Goal: Task Accomplishment & Management: Manage account settings

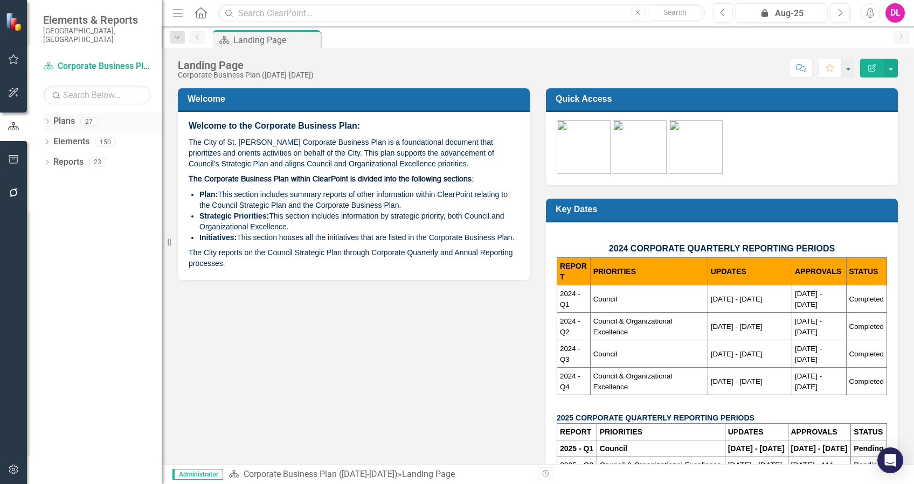
click at [46, 120] on icon "Dropdown" at bounding box center [47, 123] width 8 height 6
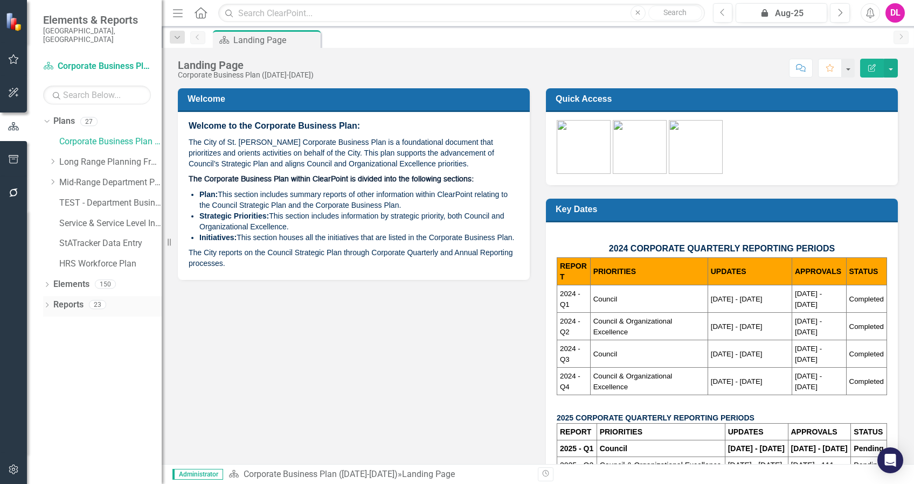
click at [43, 303] on icon "Dropdown" at bounding box center [47, 306] width 8 height 6
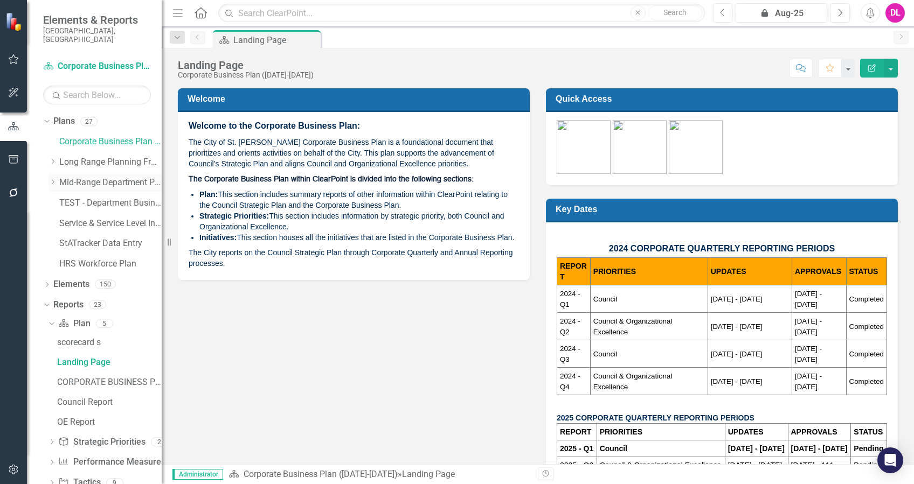
click at [52, 179] on icon "Dropdown" at bounding box center [52, 182] width 8 height 6
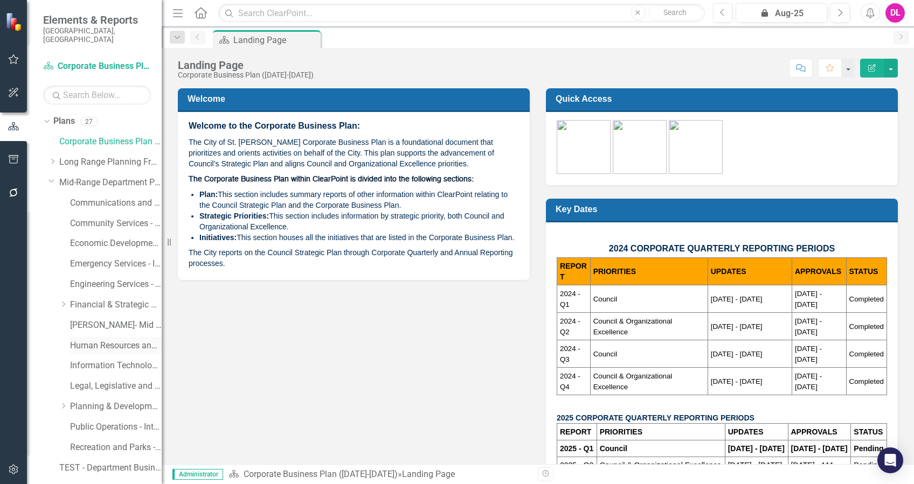
click at [98, 340] on link "Human Resources and Safety - Integrated Business Plan" at bounding box center [116, 346] width 92 height 12
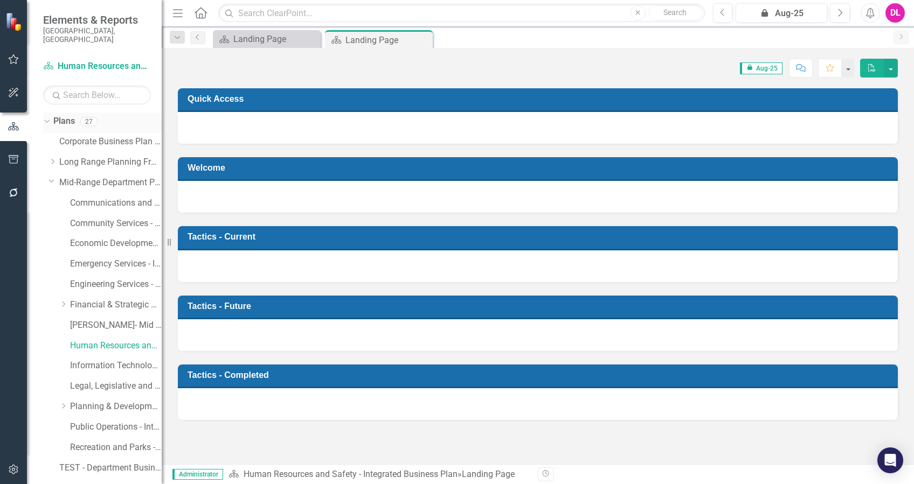
click at [47, 117] on icon "Dropdown" at bounding box center [46, 121] width 6 height 8
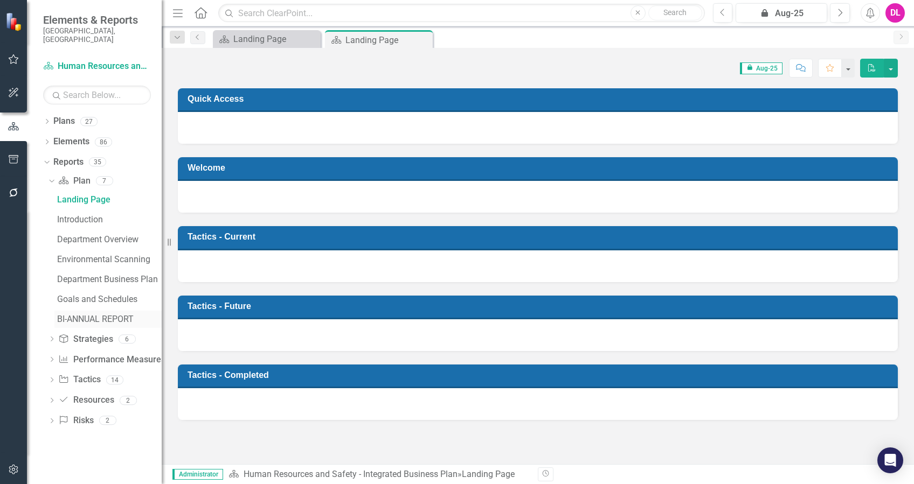
click at [60, 315] on div "BI-ANNUAL REPORT" at bounding box center [109, 320] width 105 height 10
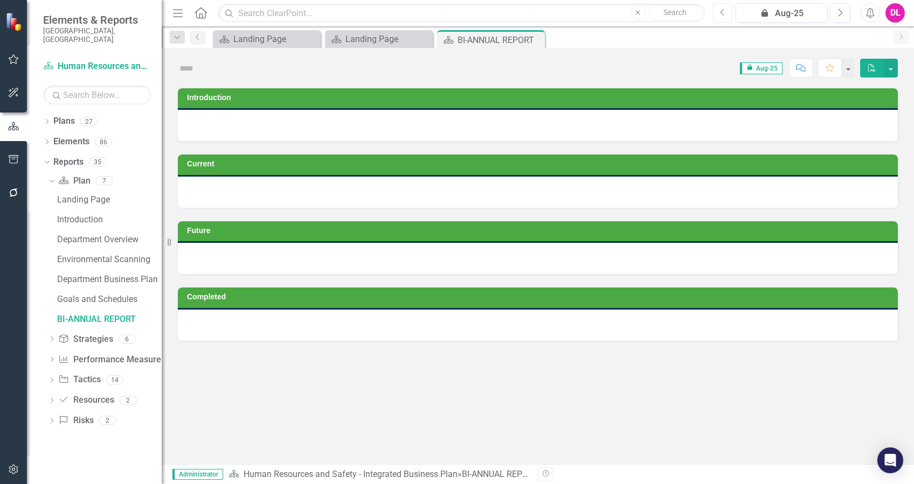
click at [725, 9] on icon "Previous" at bounding box center [723, 13] width 6 height 10
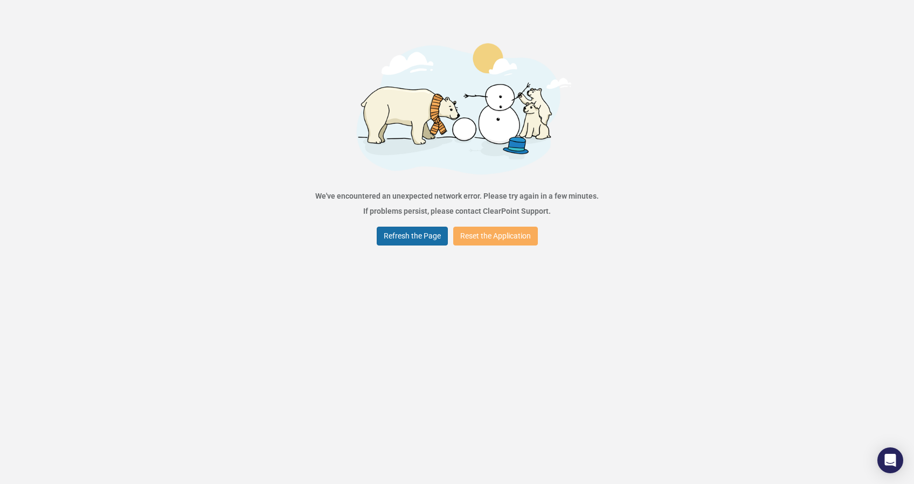
click at [411, 239] on button "Refresh the Page" at bounding box center [412, 236] width 71 height 19
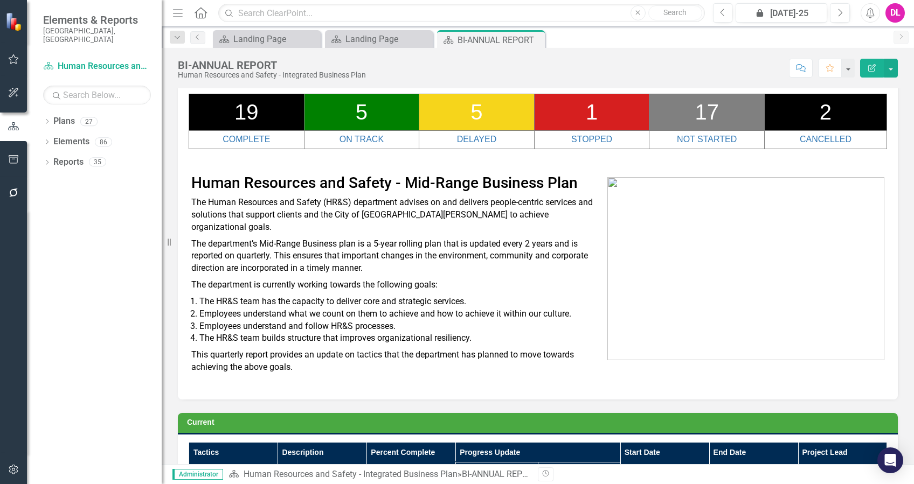
scroll to position [143, 0]
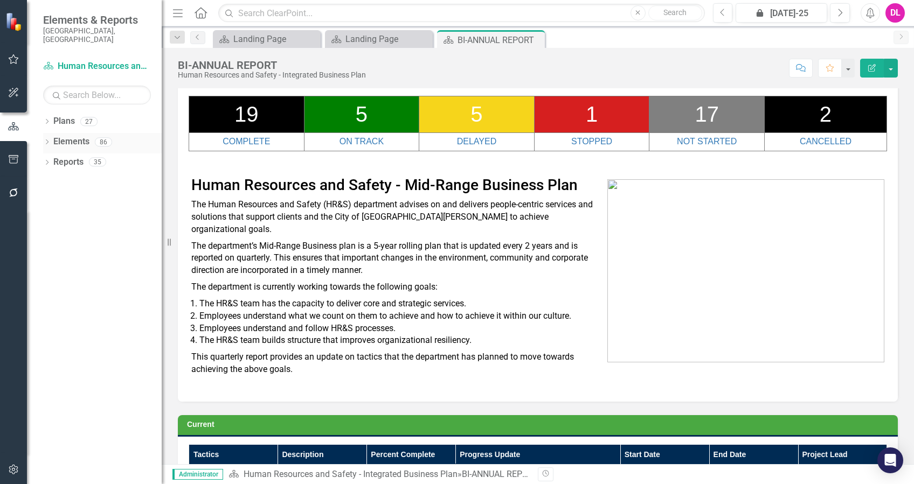
click at [46, 140] on icon "Dropdown" at bounding box center [47, 143] width 8 height 6
click at [52, 160] on icon at bounding box center [52, 162] width 3 height 5
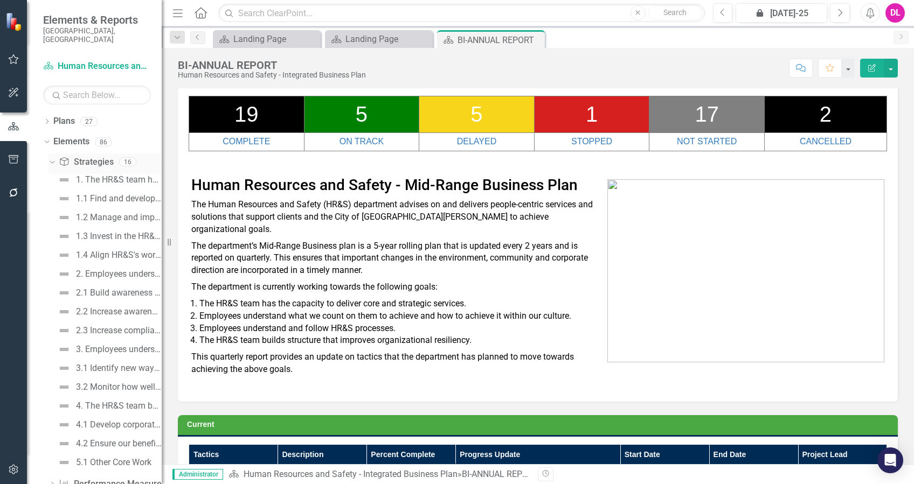
click at [52, 158] on icon "Dropdown" at bounding box center [51, 162] width 6 height 8
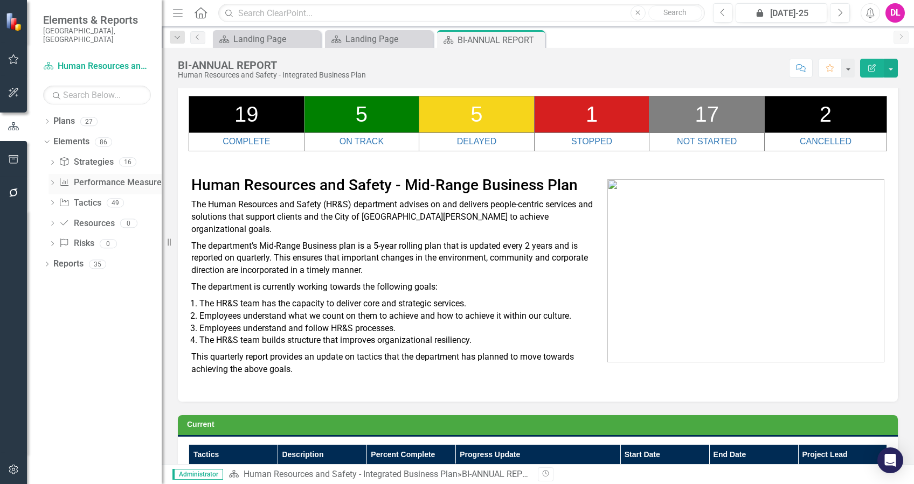
click at [56, 181] on icon "Dropdown" at bounding box center [52, 184] width 8 height 6
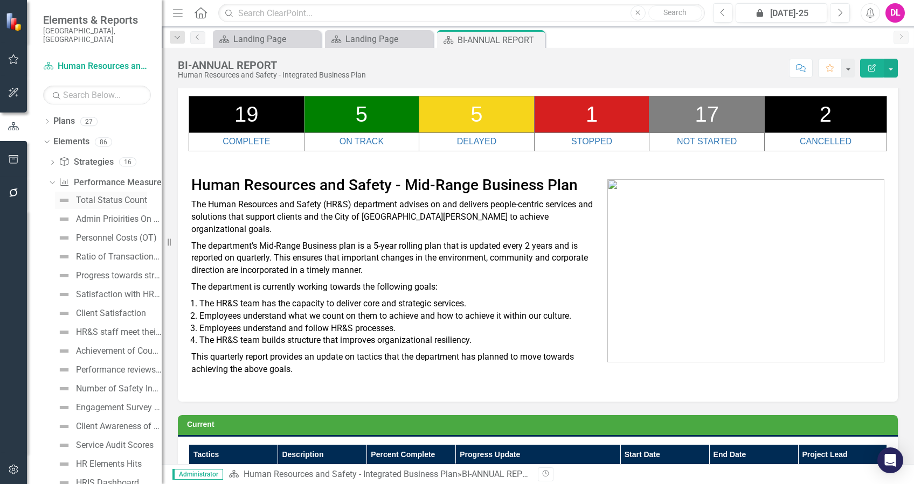
click at [124, 196] on div "Total Status Count" at bounding box center [111, 201] width 71 height 10
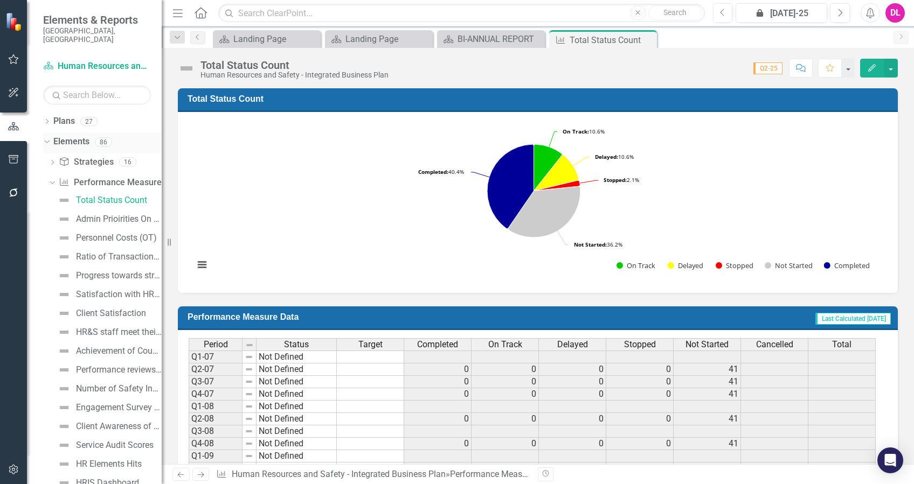
click at [43, 138] on icon "Dropdown" at bounding box center [46, 142] width 6 height 8
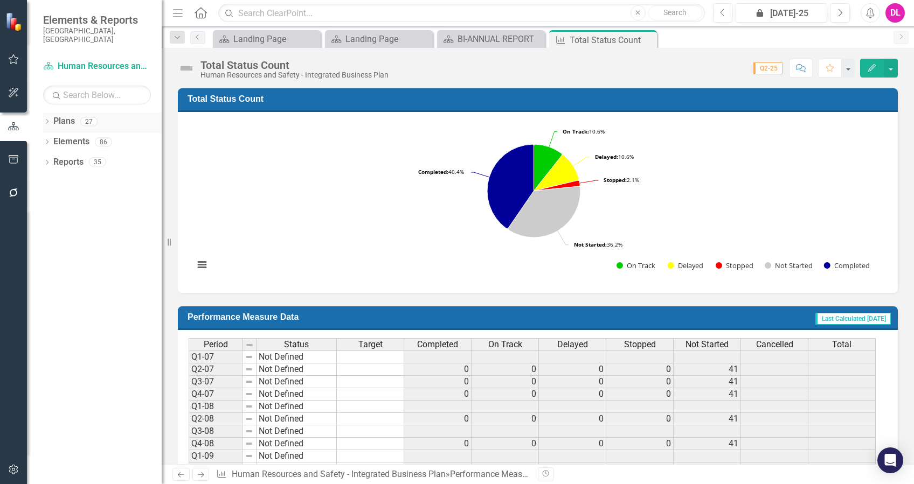
click at [66, 115] on link "Plans" at bounding box center [64, 121] width 22 height 12
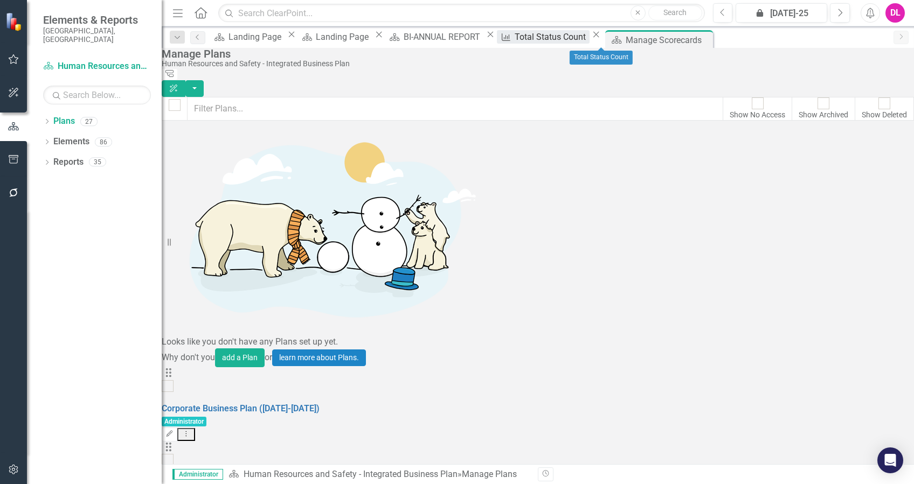
click at [582, 34] on div "Total Status Count" at bounding box center [551, 36] width 74 height 13
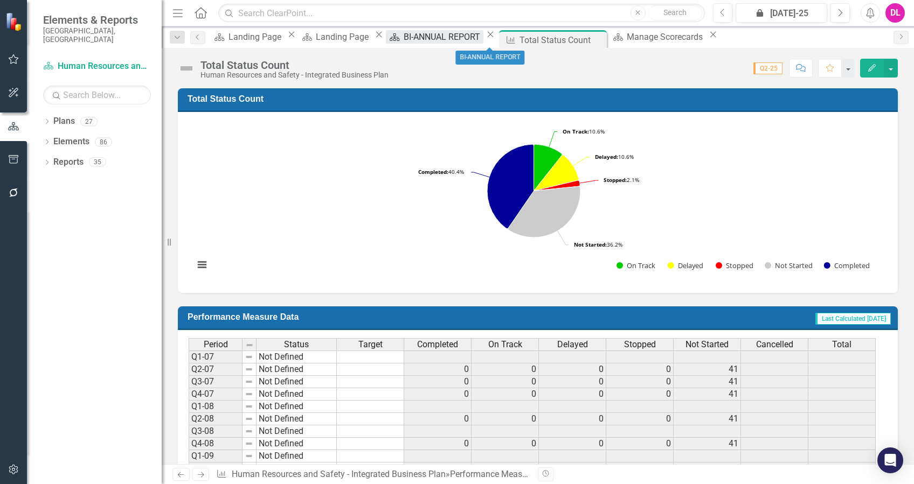
click at [483, 42] on div "BI-ANNUAL REPORT" at bounding box center [443, 36] width 80 height 13
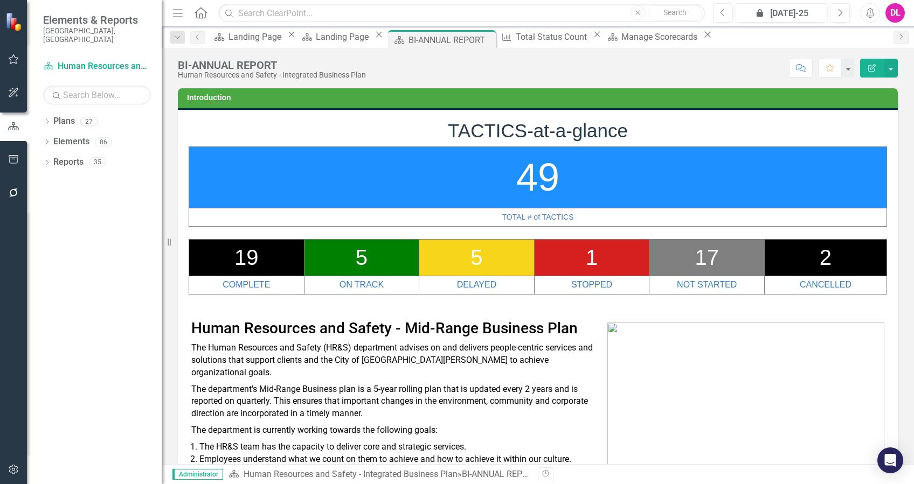
click at [687, 260] on td "17" at bounding box center [706, 257] width 115 height 37
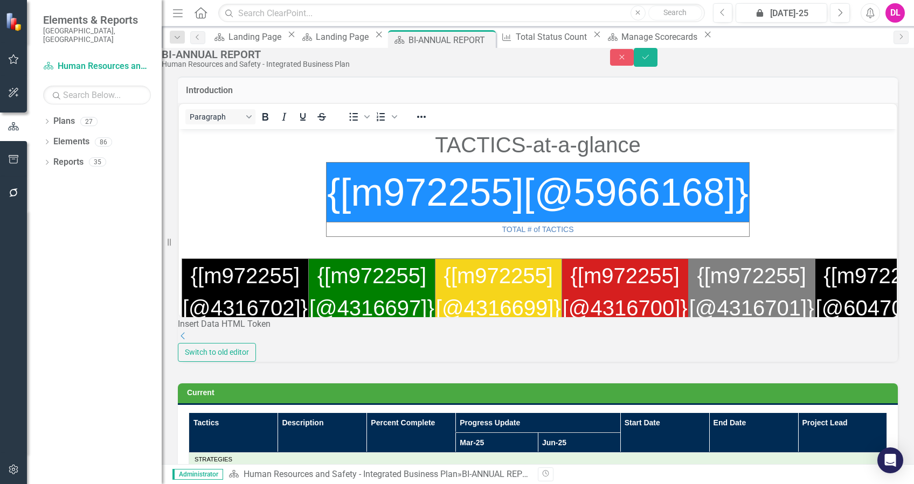
click at [263, 343] on div "Insert Data HTML Token Dropdown" at bounding box center [538, 330] width 720 height 25
click at [243, 331] on div "Insert Data HTML Token" at bounding box center [538, 324] width 720 height 12
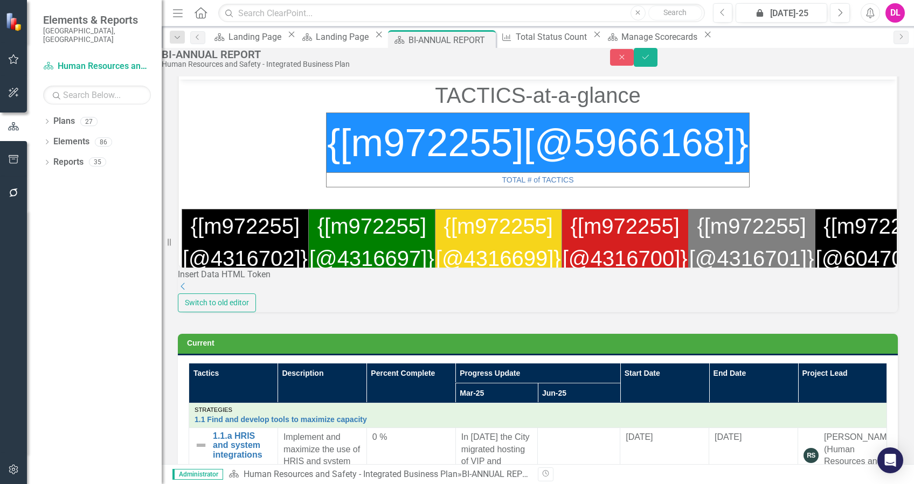
scroll to position [72, 0]
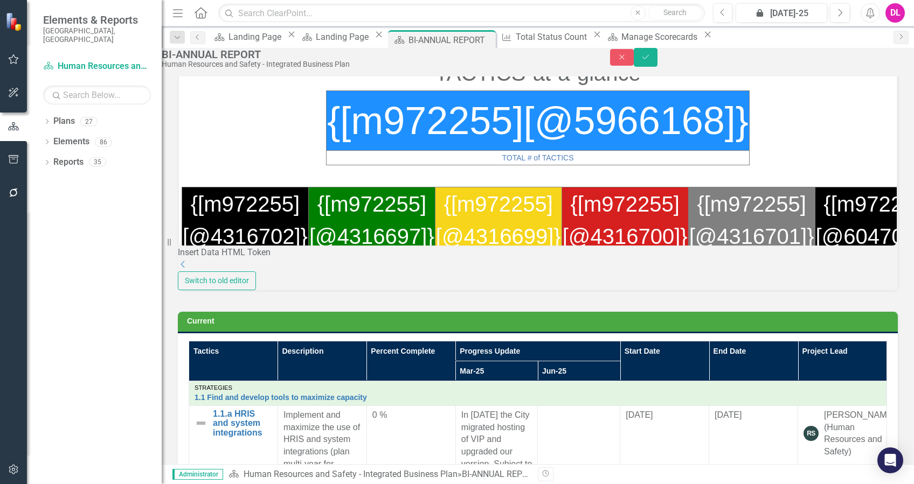
click at [257, 259] on div "Insert Data HTML Token" at bounding box center [538, 253] width 720 height 12
click at [318, 290] on div "Switch to old editor" at bounding box center [538, 281] width 720 height 19
click at [627, 60] on icon "Close" at bounding box center [622, 57] width 10 height 8
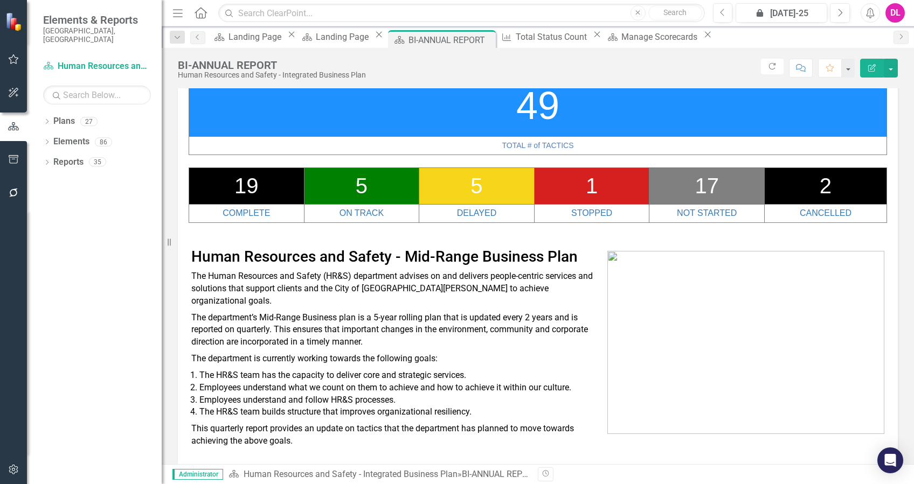
scroll to position [67, 0]
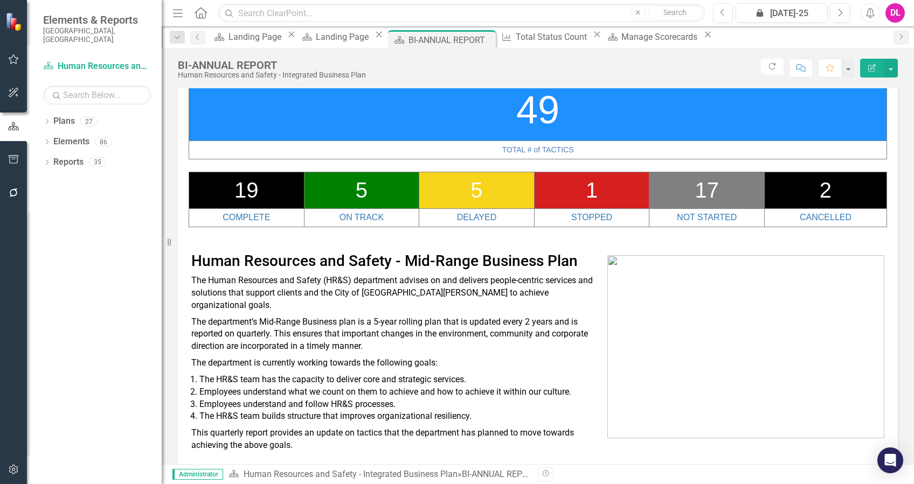
click at [564, 183] on td "1" at bounding box center [591, 190] width 115 height 37
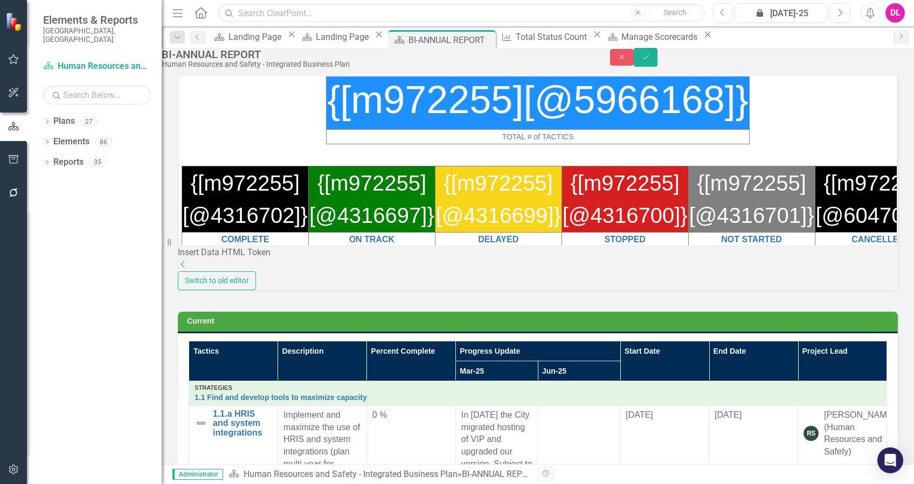
scroll to position [0, 0]
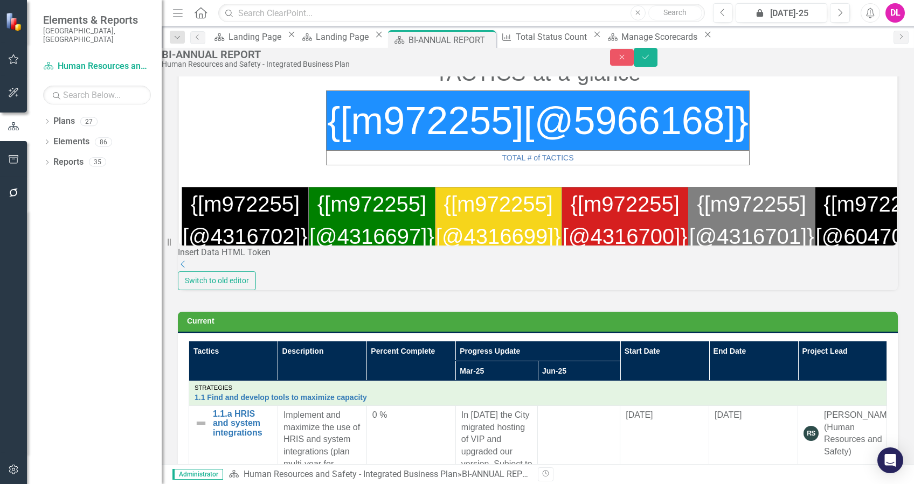
click at [246, 259] on div "Insert Data HTML Token" at bounding box center [538, 253] width 720 height 12
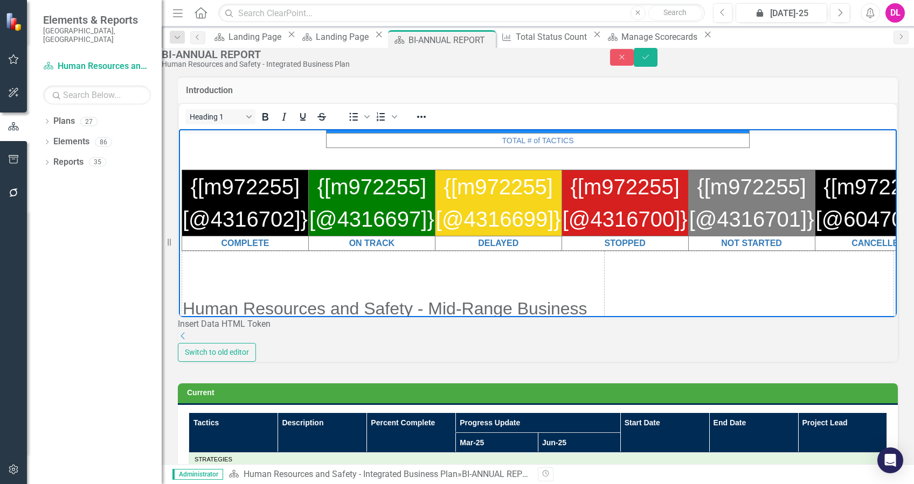
scroll to position [152, 0]
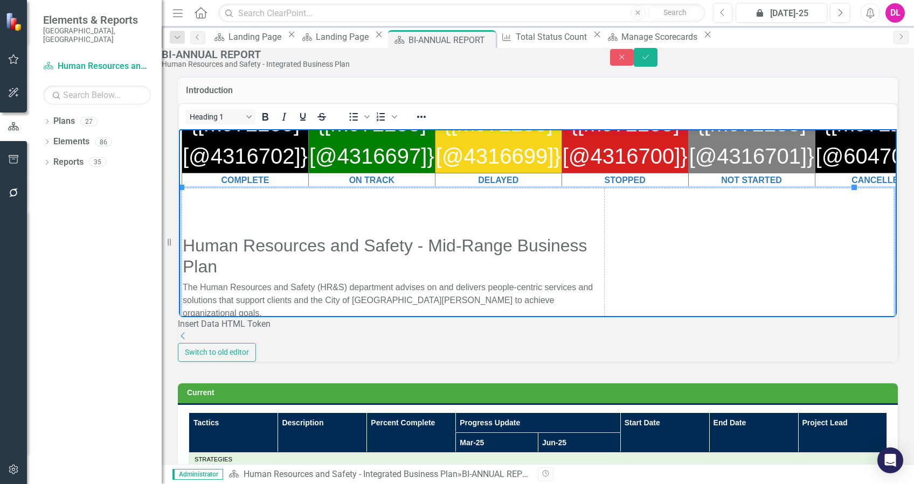
click at [242, 203] on h2 "Rich Text Area. Press ALT-0 for help." at bounding box center [393, 199] width 421 height 20
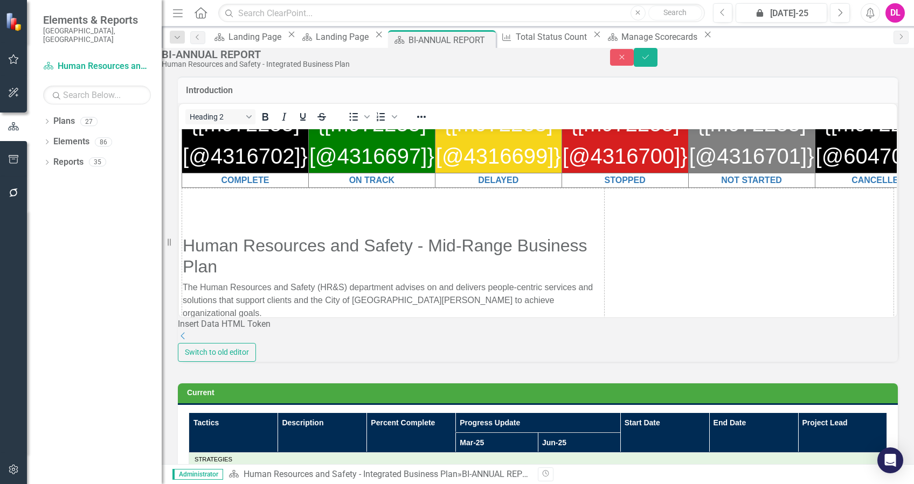
click at [240, 331] on div "Insert Data HTML Token" at bounding box center [538, 324] width 720 height 12
click at [268, 331] on div "Insert Data HTML Token" at bounding box center [538, 324] width 720 height 12
click at [634, 56] on button "Close" at bounding box center [622, 57] width 24 height 17
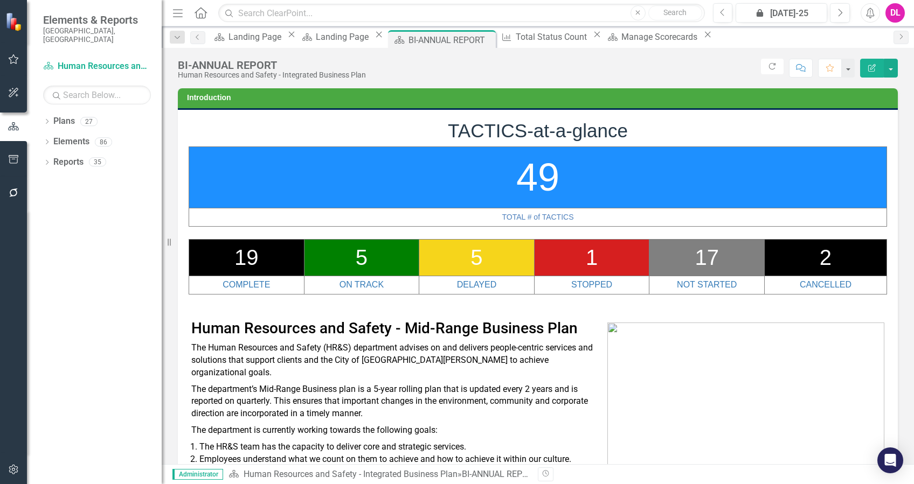
click at [739, 261] on td "17" at bounding box center [706, 257] width 115 height 37
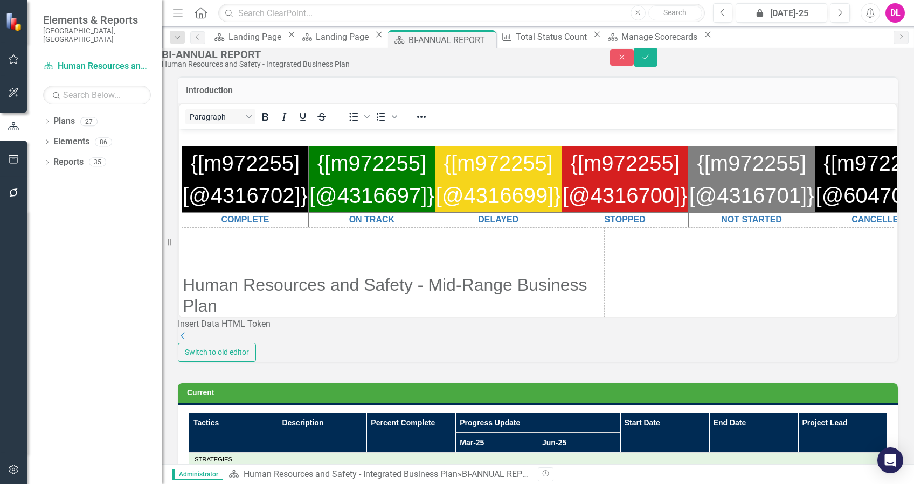
scroll to position [143, 0]
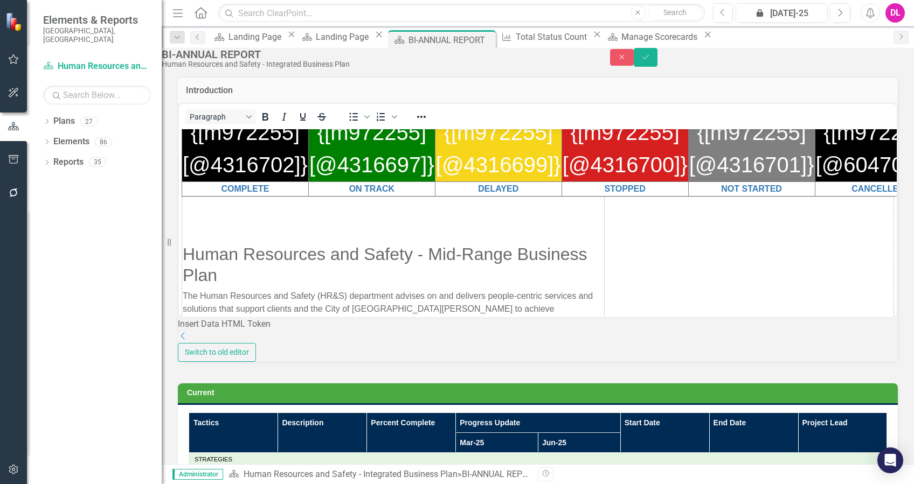
click at [604, 206] on td "Rich Text Area. Press ALT-0 for help." at bounding box center [748, 431] width 289 height 469
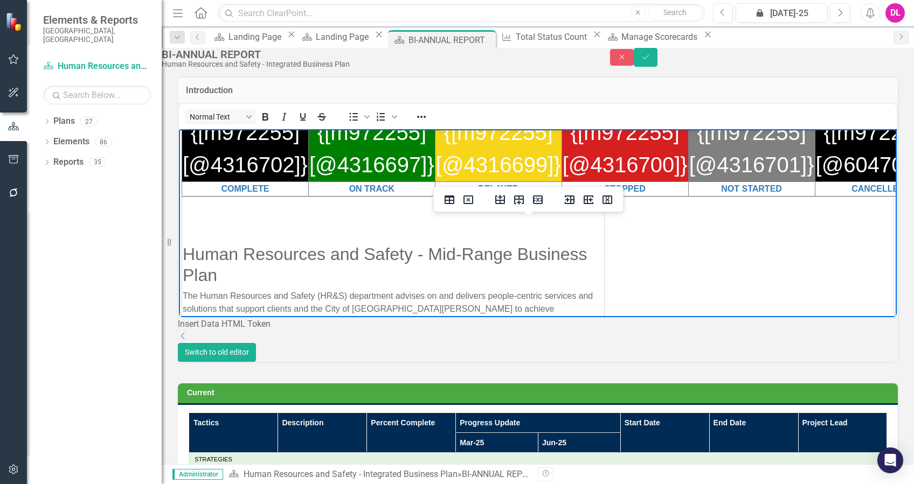
click at [256, 362] on button "Switch to old editor" at bounding box center [217, 352] width 78 height 19
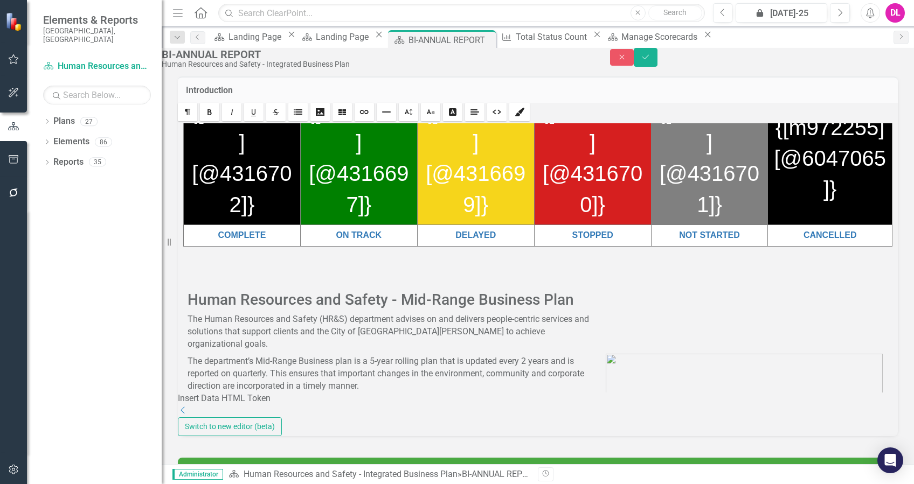
scroll to position [72, 0]
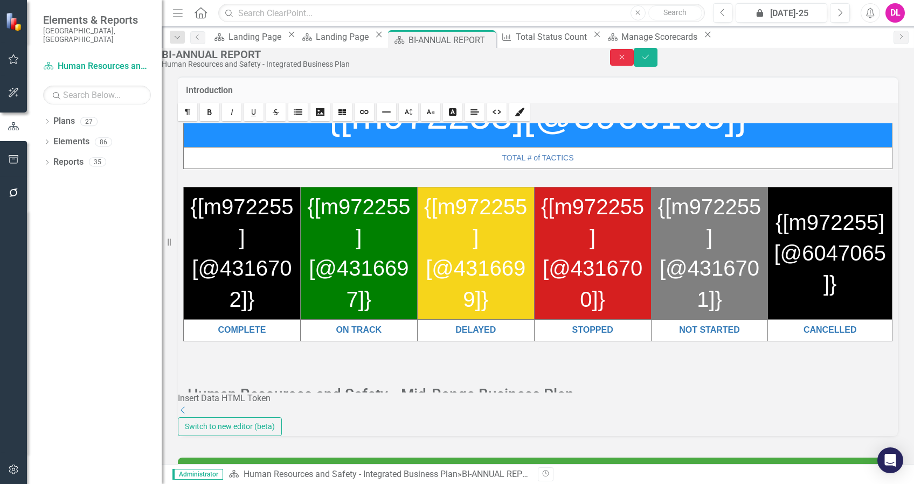
click at [627, 61] on icon "Close" at bounding box center [622, 57] width 10 height 8
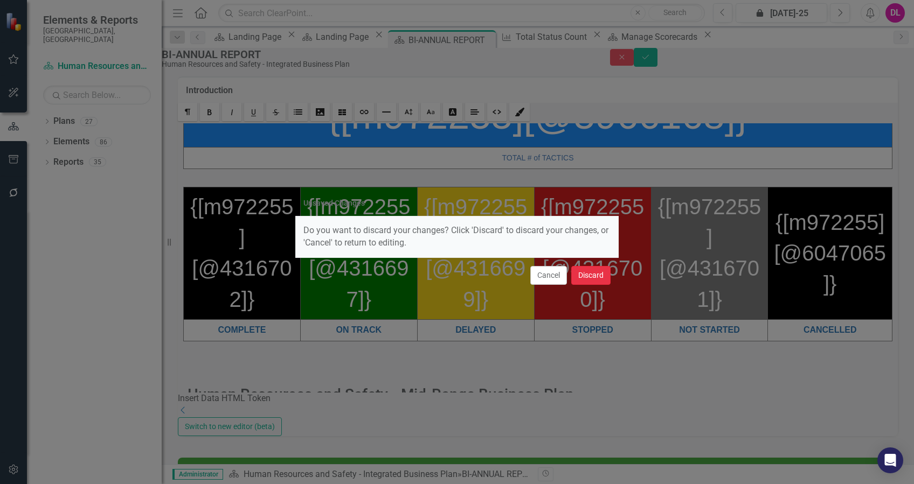
click at [584, 274] on button "Discard" at bounding box center [590, 275] width 39 height 19
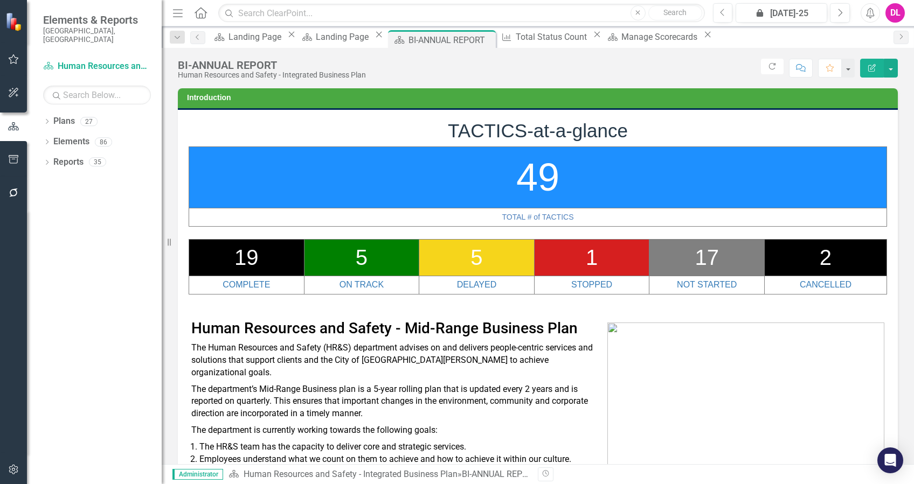
click at [631, 186] on td "49" at bounding box center [538, 177] width 698 height 61
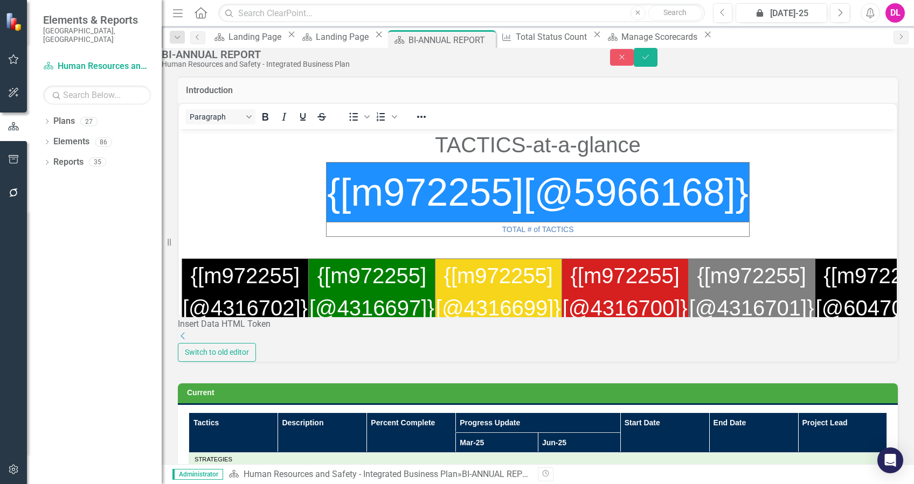
scroll to position [0, 0]
click at [280, 331] on div "Insert Data HTML Token" at bounding box center [538, 324] width 720 height 12
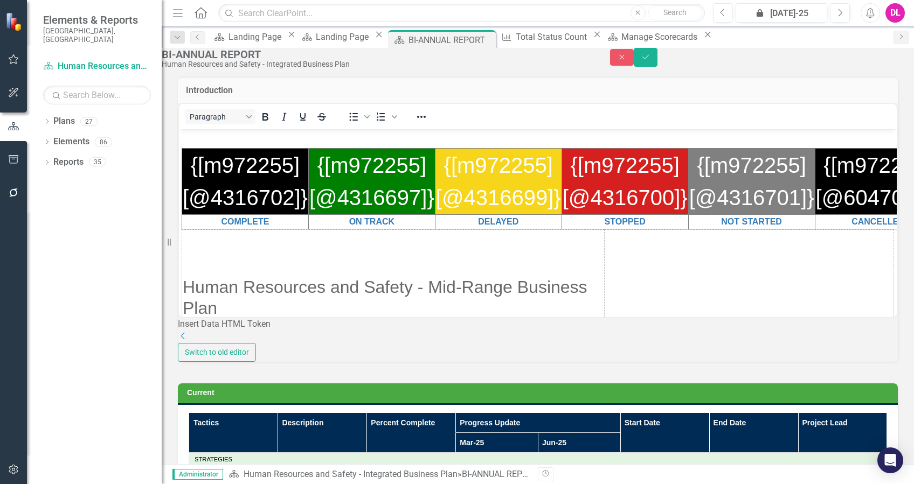
scroll to position [143, 0]
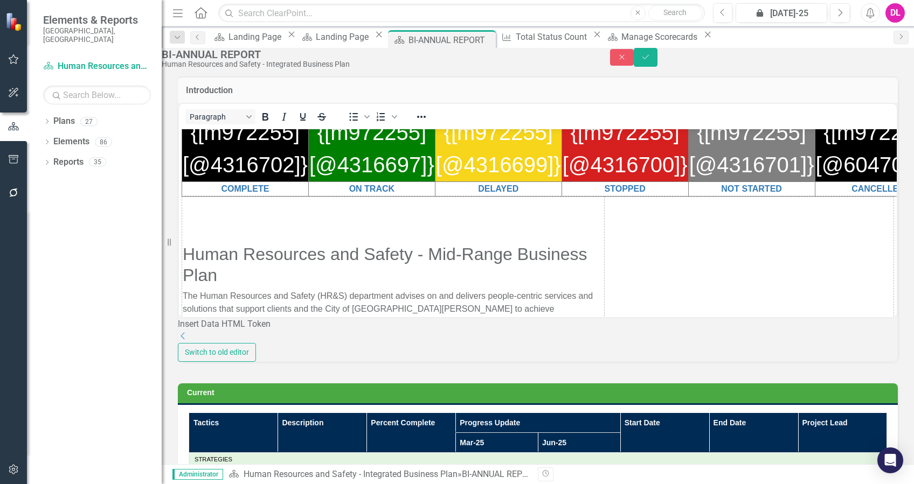
click at [604, 215] on td "Rich Text Area. Press ALT-0 for help." at bounding box center [748, 431] width 289 height 469
click at [189, 340] on icon "Dropdown" at bounding box center [183, 336] width 11 height 9
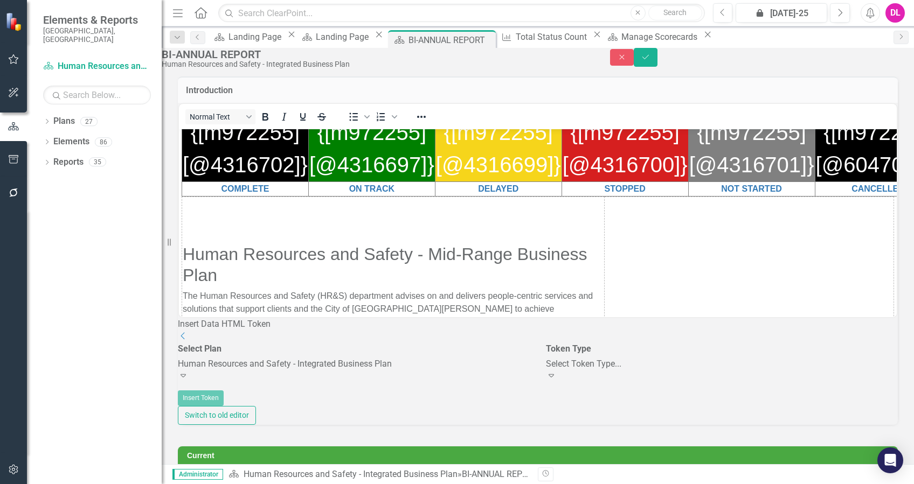
scroll to position [72, 0]
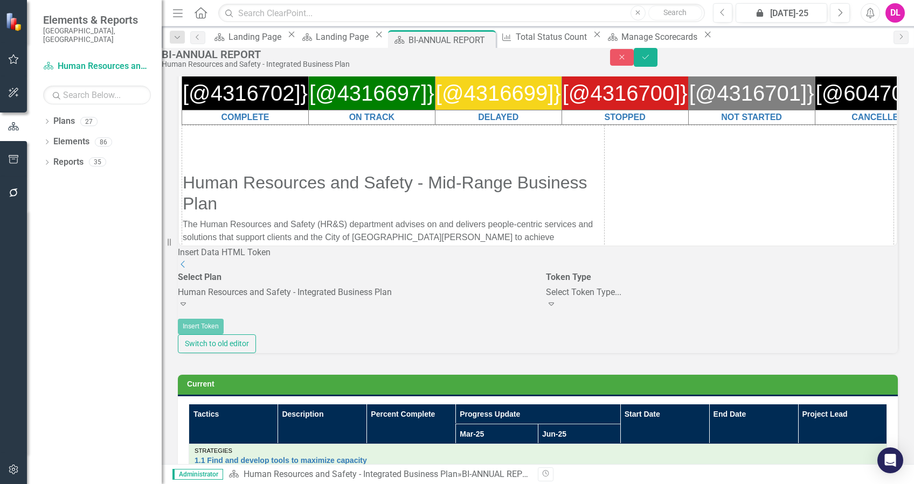
click at [580, 299] on div "Select Token Type..." at bounding box center [722, 293] width 352 height 12
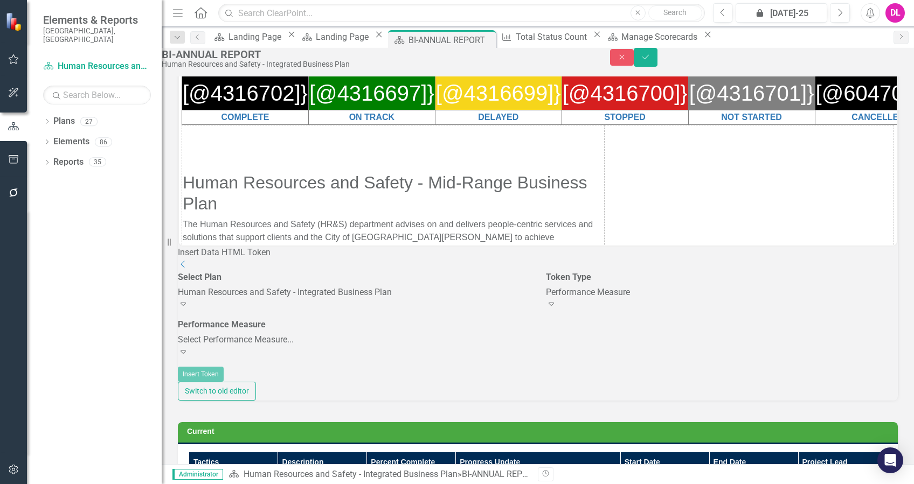
click at [189, 356] on icon "Expand" at bounding box center [183, 351] width 11 height 9
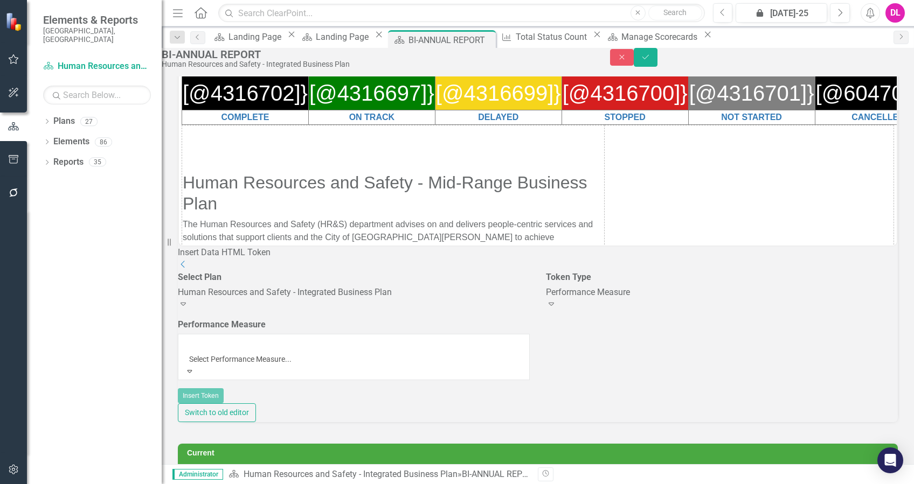
scroll to position [0, 0]
click at [307, 484] on div "Total Status Count" at bounding box center [457, 490] width 914 height 12
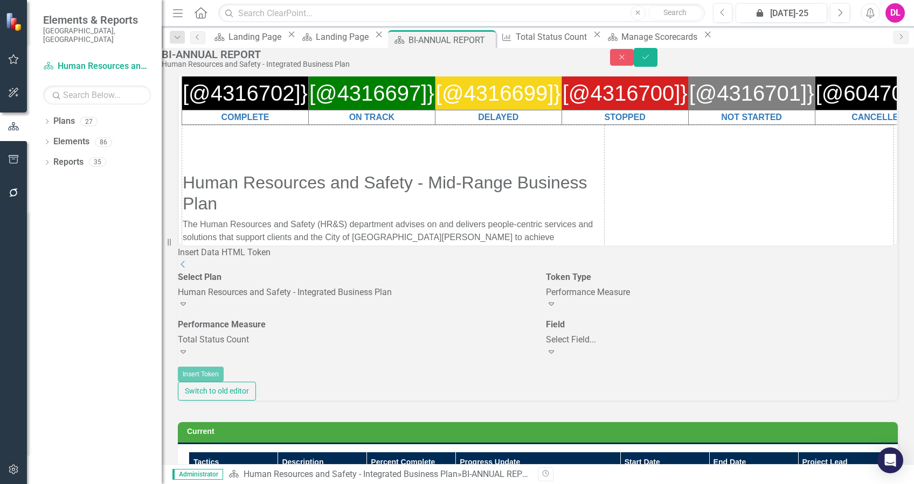
click at [610, 346] on div "Select Field..." at bounding box center [722, 340] width 352 height 12
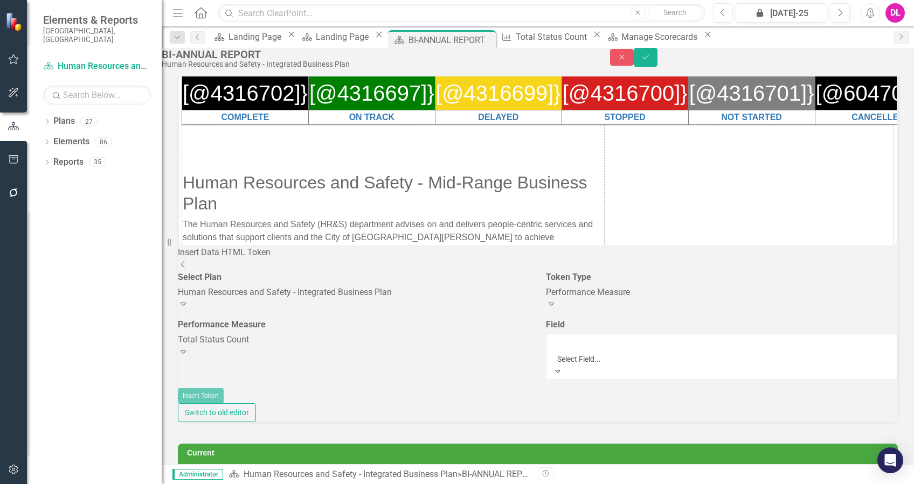
scroll to position [115, 0]
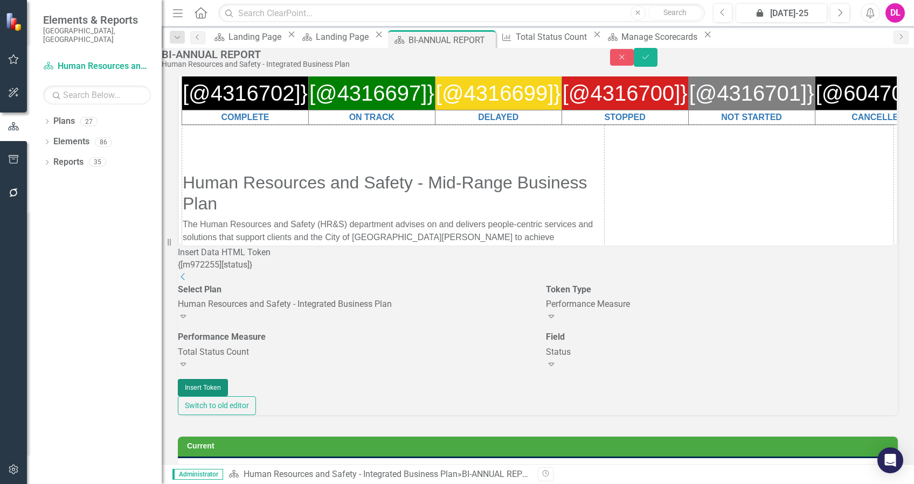
click at [228, 396] on button "Insert Token" at bounding box center [203, 387] width 50 height 17
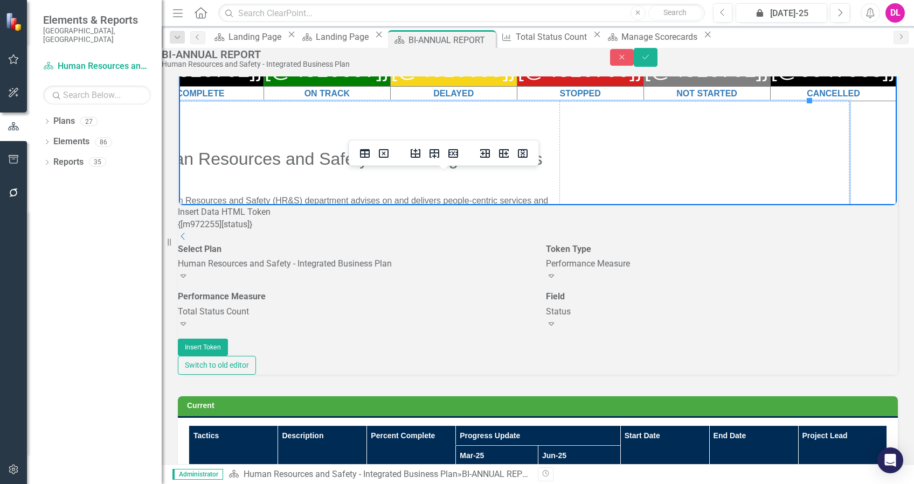
scroll to position [135, 0]
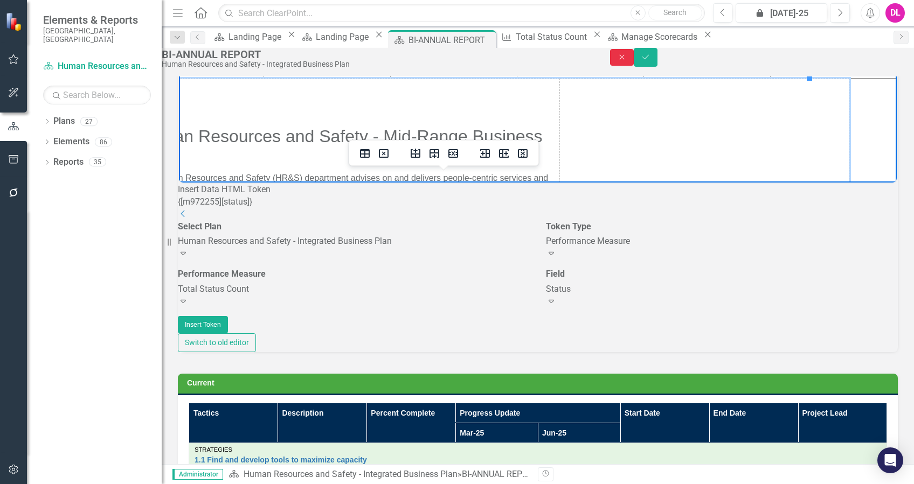
click at [634, 65] on button "Close" at bounding box center [622, 57] width 24 height 17
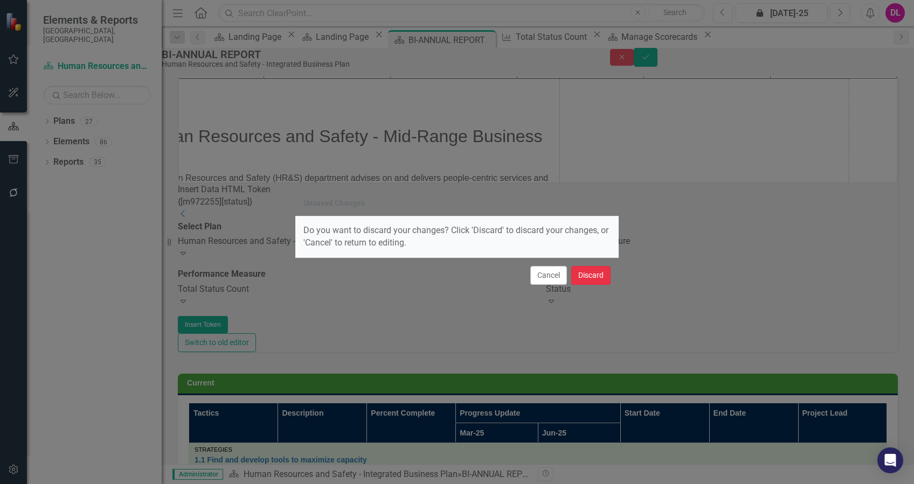
click at [589, 276] on button "Discard" at bounding box center [590, 275] width 39 height 19
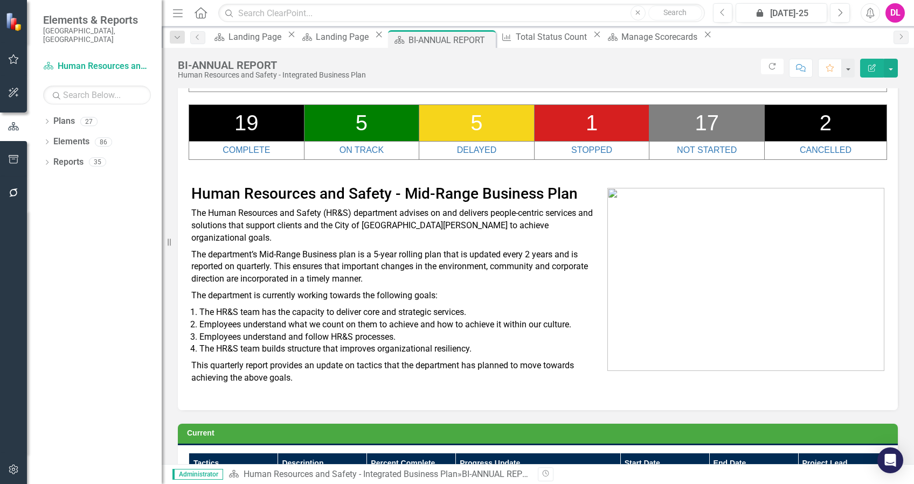
scroll to position [130, 0]
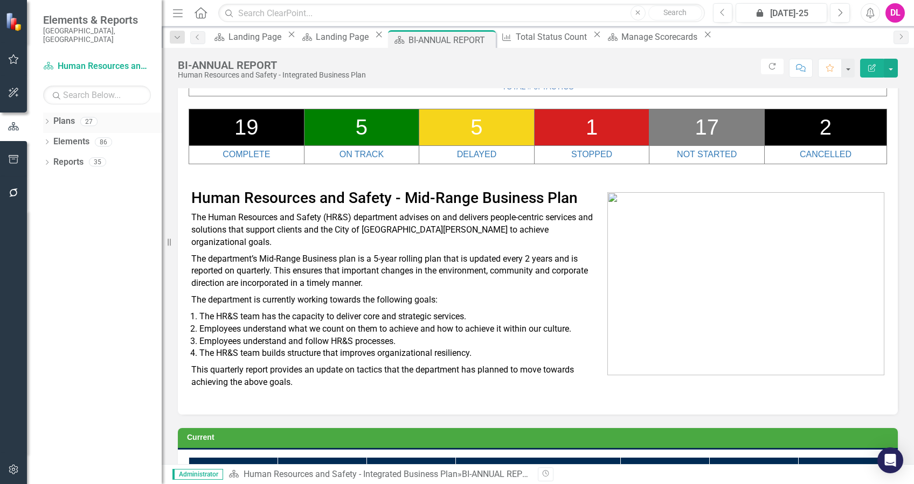
click at [47, 120] on icon "Dropdown" at bounding box center [47, 123] width 8 height 6
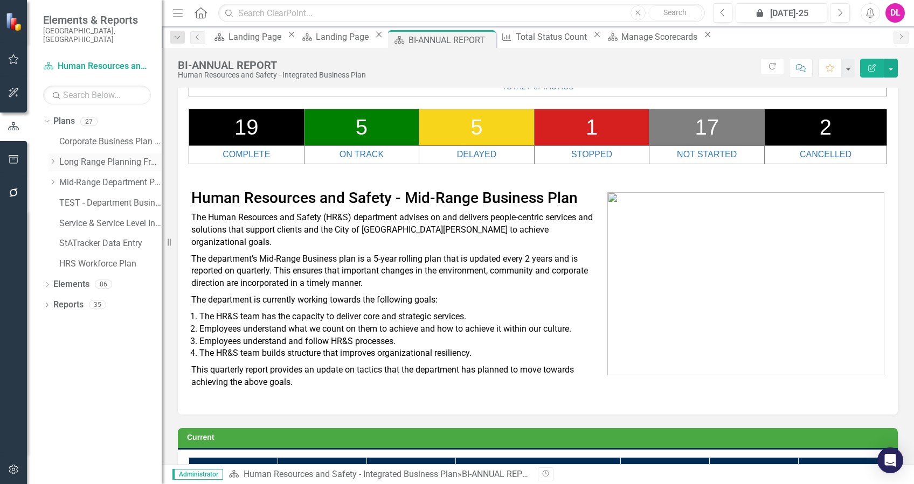
click at [53, 159] on div "Dropdown Long Range Planning Framework" at bounding box center [104, 163] width 113 height 18
click at [73, 238] on link "StATracker Data Entry" at bounding box center [110, 244] width 102 height 12
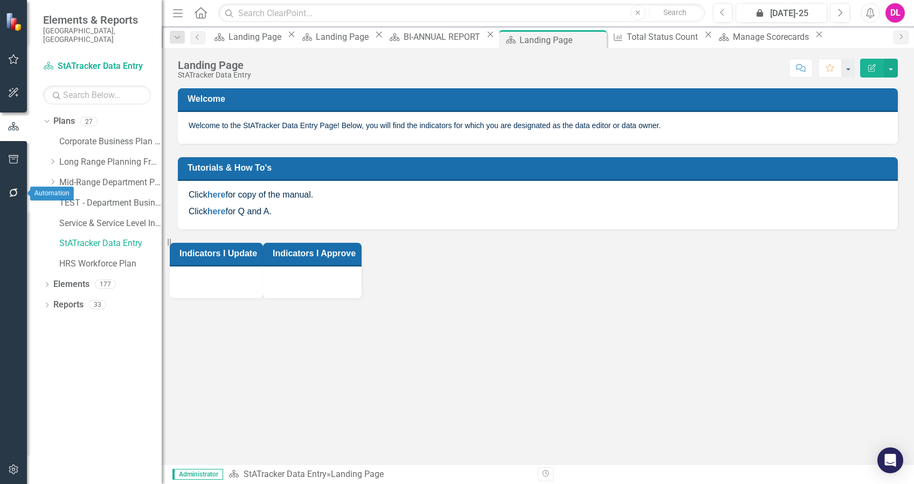
click at [15, 198] on button "button" at bounding box center [14, 193] width 24 height 23
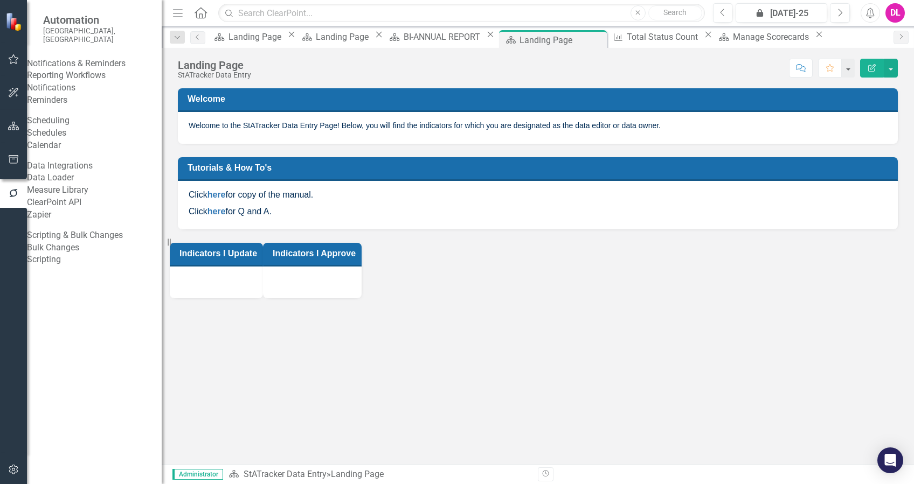
click at [11, 468] on icon "button" at bounding box center [13, 469] width 11 height 9
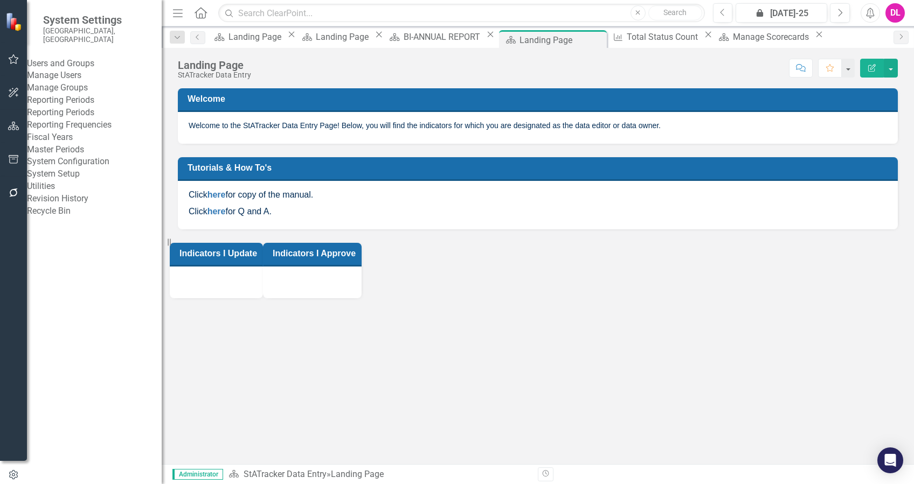
click at [73, 131] on link "Reporting Frequencies" at bounding box center [94, 125] width 135 height 12
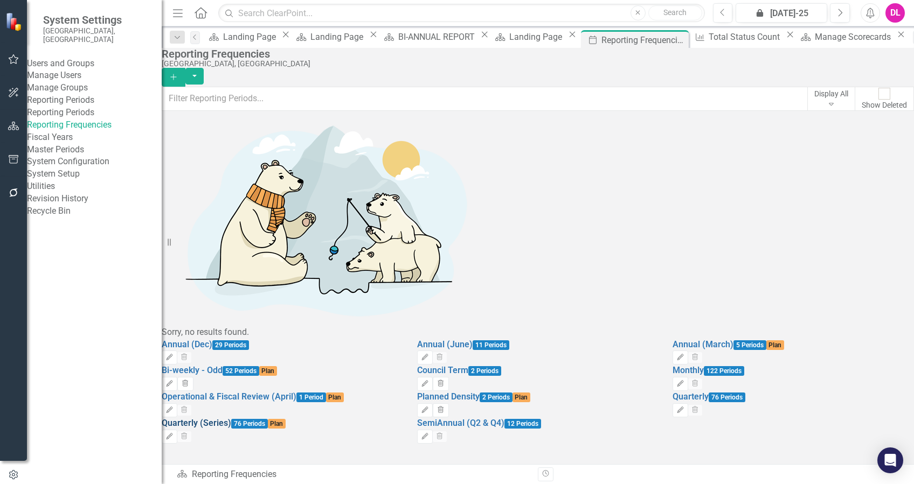
click at [231, 418] on link "Quarterly (Series)" at bounding box center [196, 423] width 69 height 10
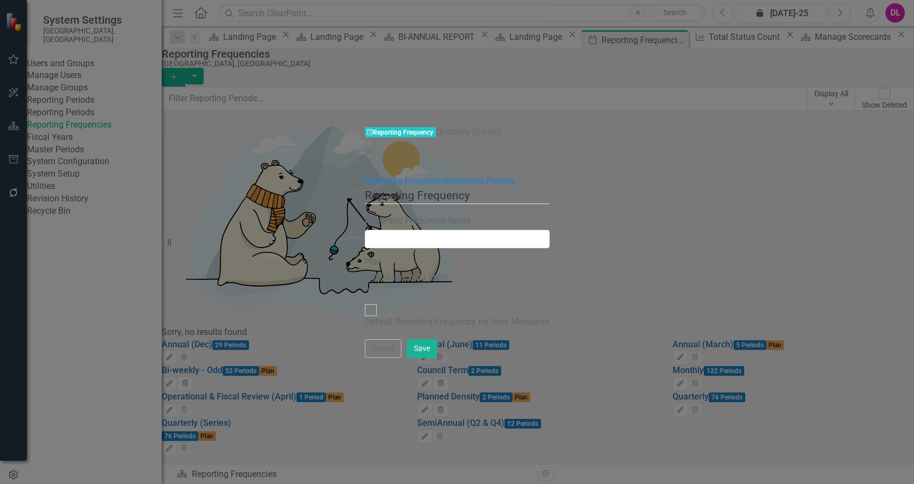
type input "Quarterly (Series)"
click at [446, 176] on link "Reporting Periods" at bounding box center [480, 181] width 69 height 10
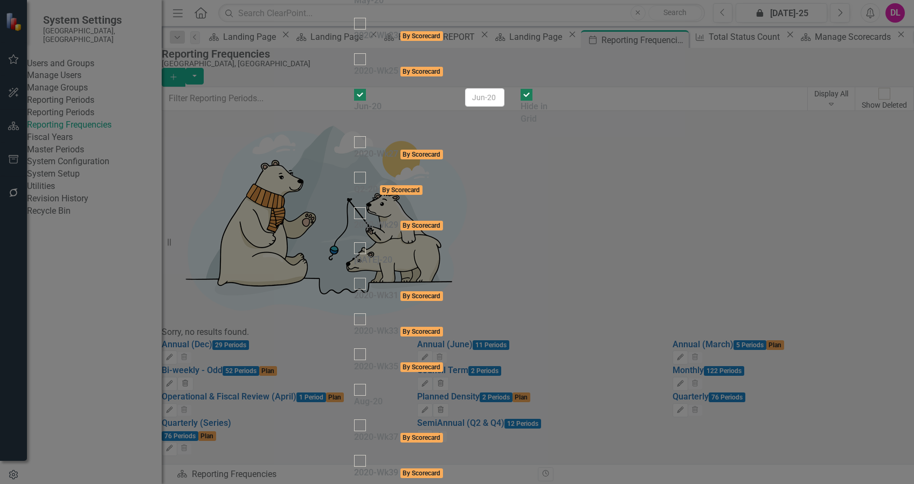
checkbox input "false"
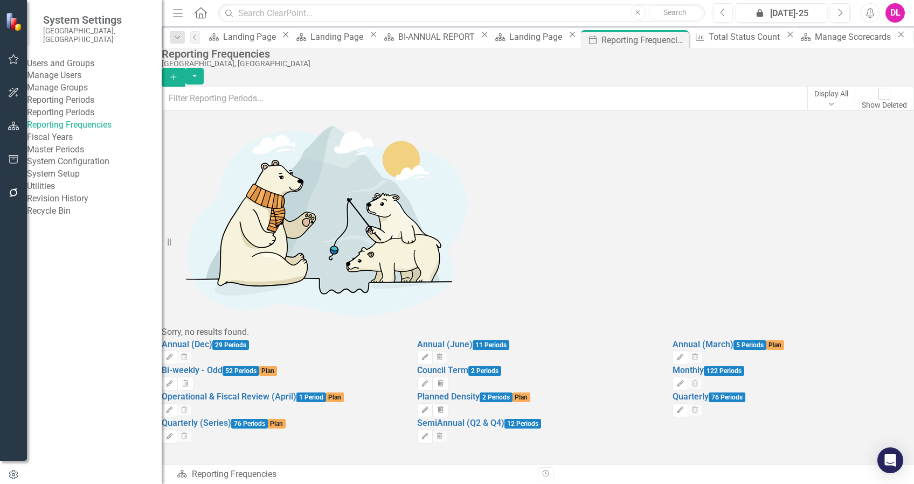
click at [96, 119] on link "Reporting Periods" at bounding box center [94, 113] width 135 height 12
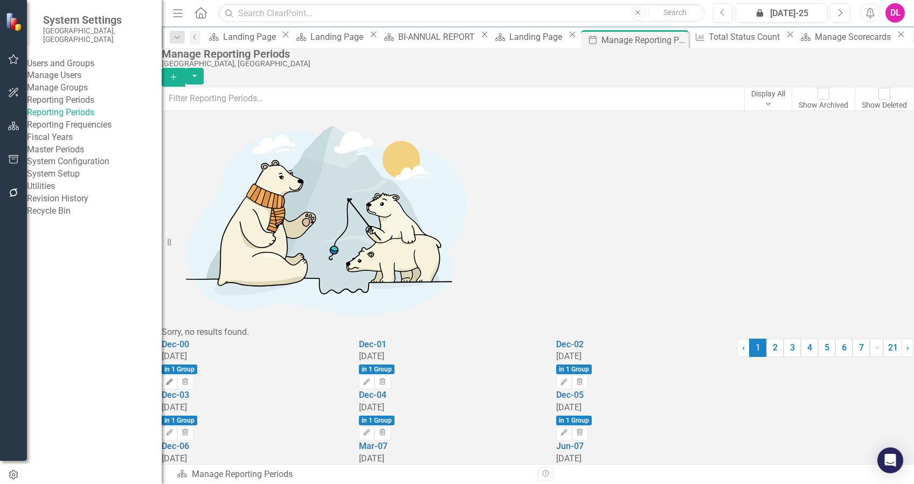
click at [177, 375] on button "Edit" at bounding box center [170, 382] width 16 height 14
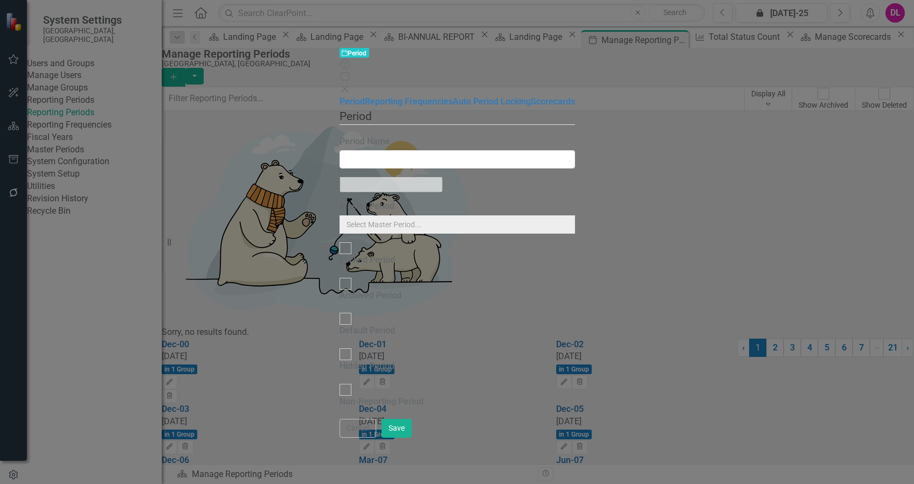
type input "Dec-00"
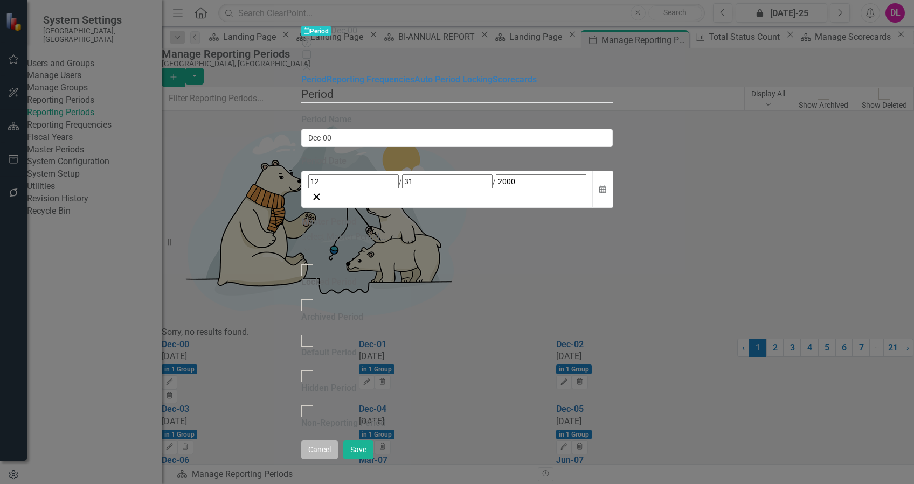
click at [338, 460] on button "Cancel" at bounding box center [319, 450] width 37 height 19
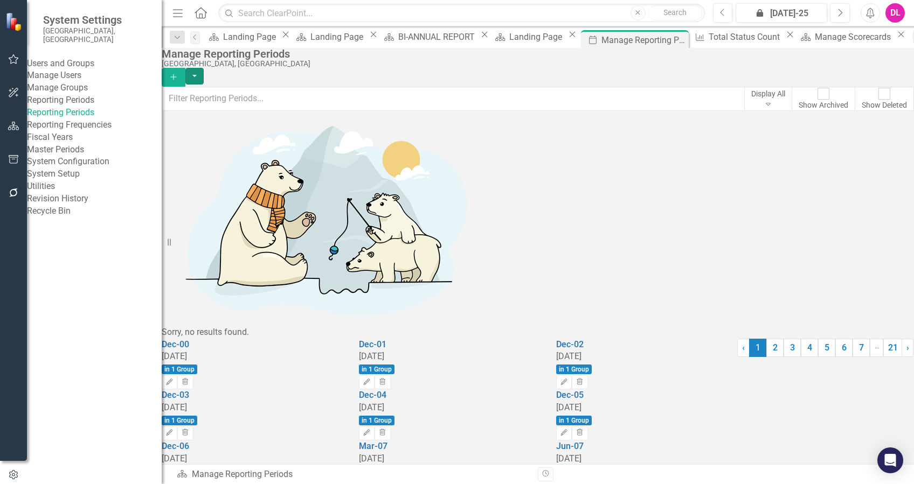
click at [204, 68] on button "button" at bounding box center [194, 76] width 18 height 17
click at [780, 427] on div "Dec-00 [DATE] in 1 Group Edit Trash Dec-01 [DATE] in 1 Group Edit Trash Dec-02 …" at bounding box center [538, 441] width 752 height 204
click at [204, 71] on button "button" at bounding box center [194, 76] width 18 height 17
click at [849, 127] on link "Excel File Last Updated Report" at bounding box center [844, 127] width 106 height 20
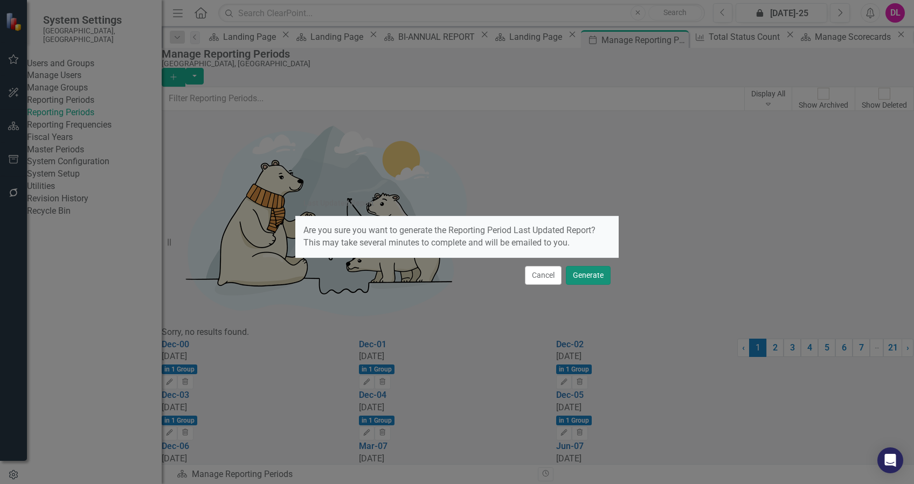
click at [584, 277] on button "Generate" at bounding box center [588, 275] width 45 height 19
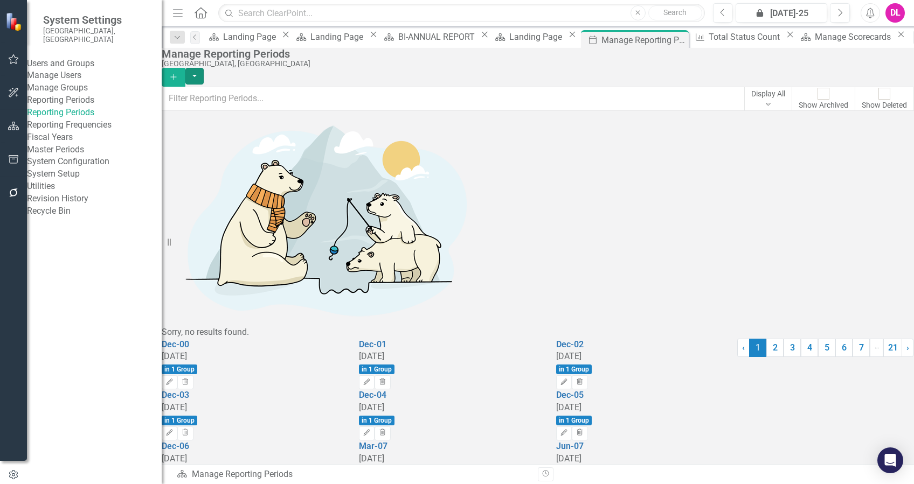
click at [204, 68] on button "button" at bounding box center [194, 76] width 18 height 17
click at [833, 127] on link "Excel File Last Updated Report" at bounding box center [844, 127] width 106 height 20
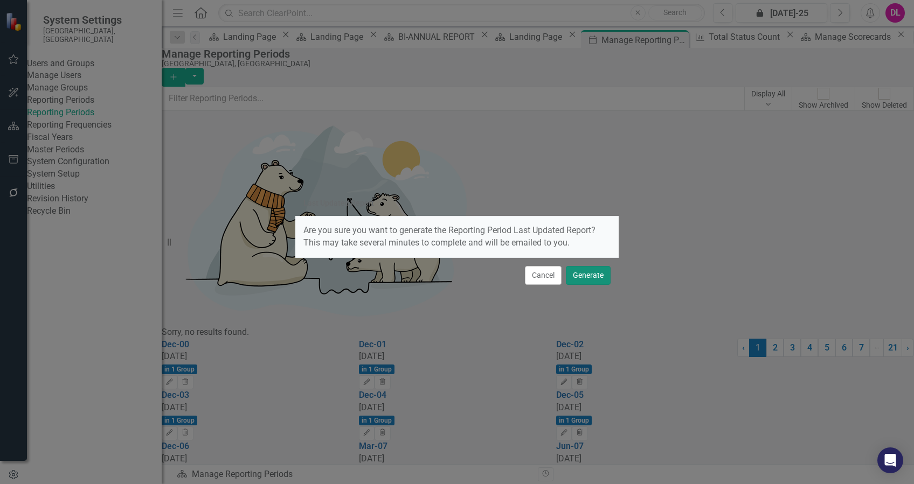
click at [595, 276] on button "Generate" at bounding box center [588, 275] width 45 height 19
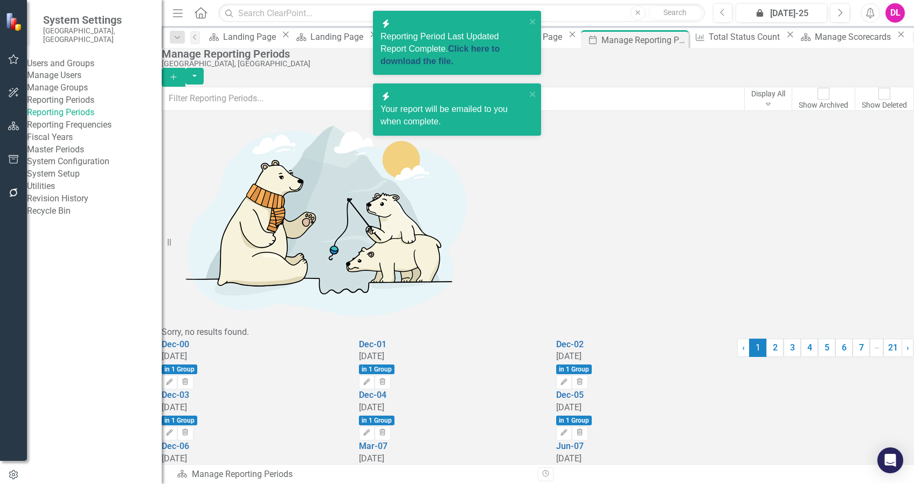
click at [451, 48] on link "Click here to download the file." at bounding box center [439, 55] width 119 height 22
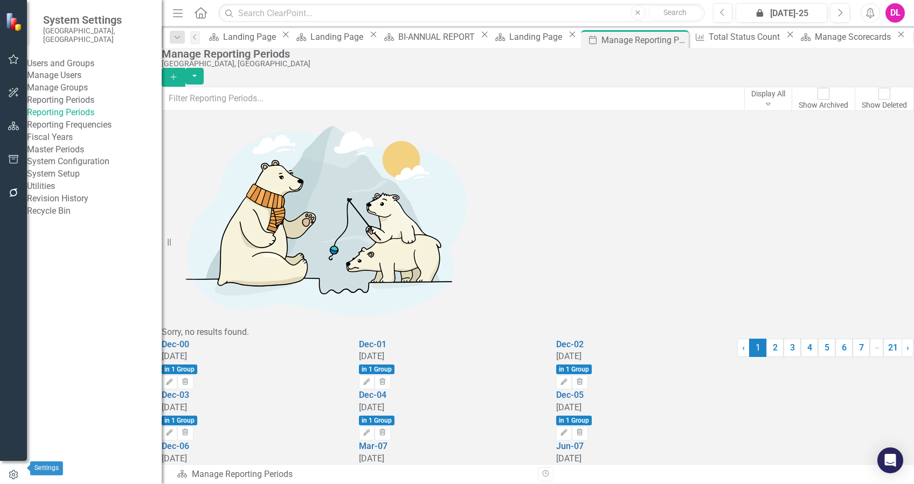
click at [9, 470] on icon "button" at bounding box center [14, 475] width 12 height 10
click at [12, 192] on icon "button" at bounding box center [13, 193] width 11 height 9
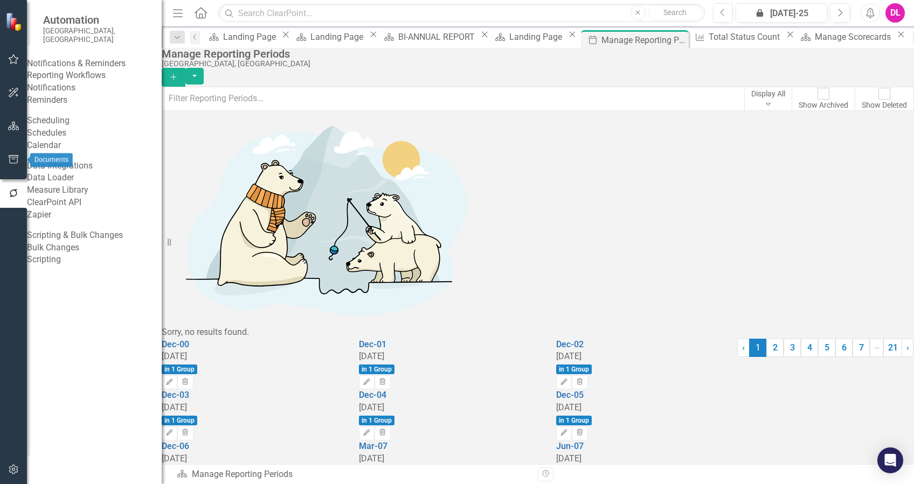
click at [9, 171] on div at bounding box center [13, 173] width 27 height 5
click at [10, 470] on icon "button" at bounding box center [13, 469] width 11 height 9
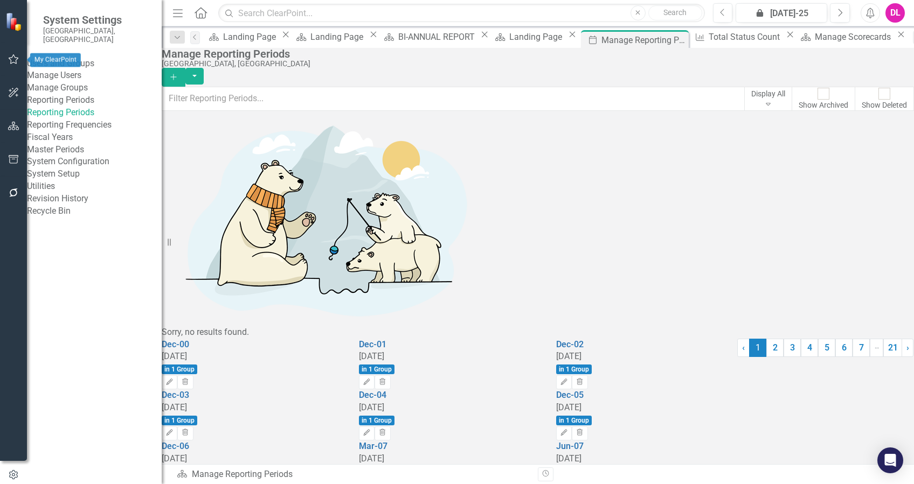
click at [13, 55] on icon "button" at bounding box center [14, 59] width 10 height 10
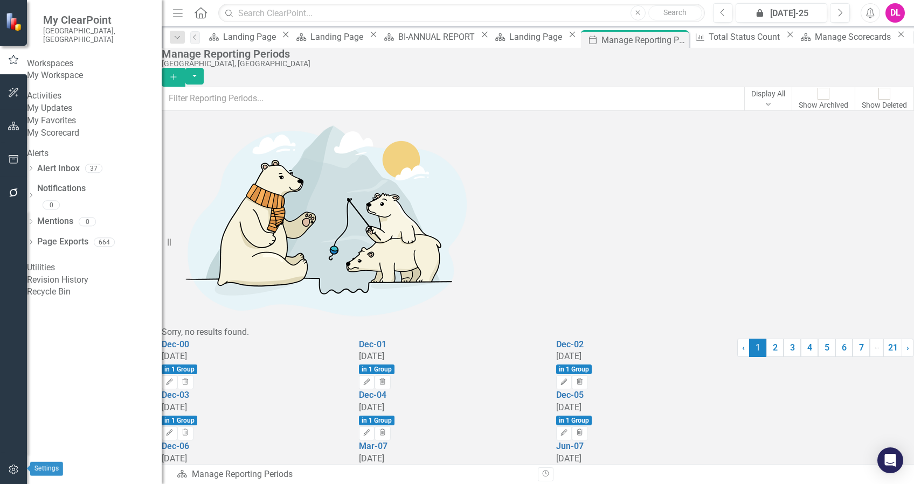
click at [9, 466] on icon "button" at bounding box center [13, 469] width 11 height 9
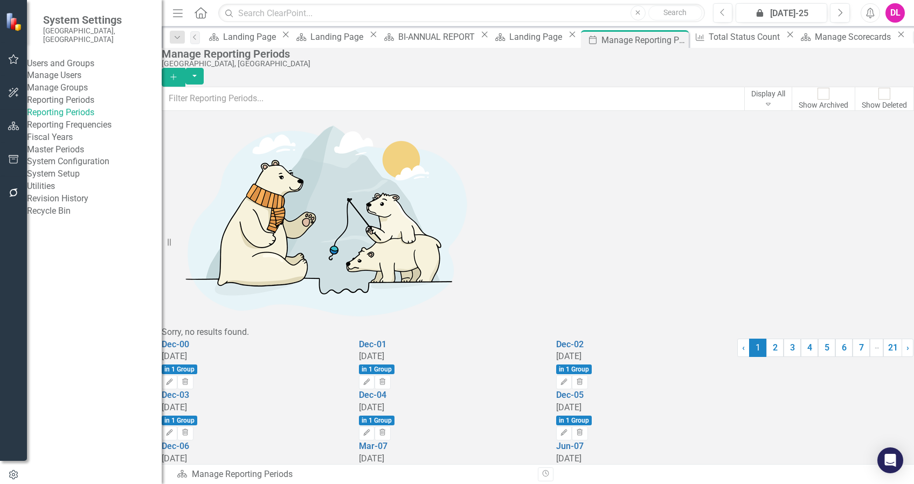
click at [89, 180] on link "System Setup" at bounding box center [94, 174] width 135 height 12
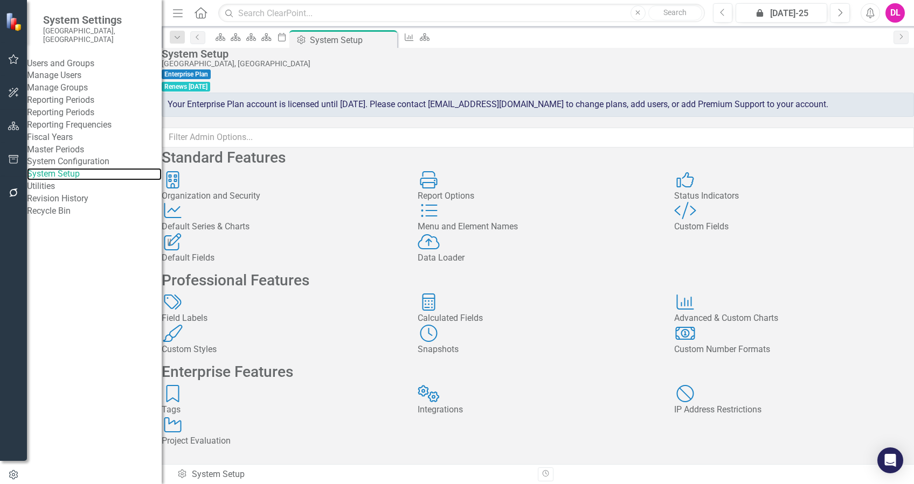
scroll to position [151, 0]
click at [544, 325] on div "Snapshots Snapshots" at bounding box center [537, 340] width 240 height 31
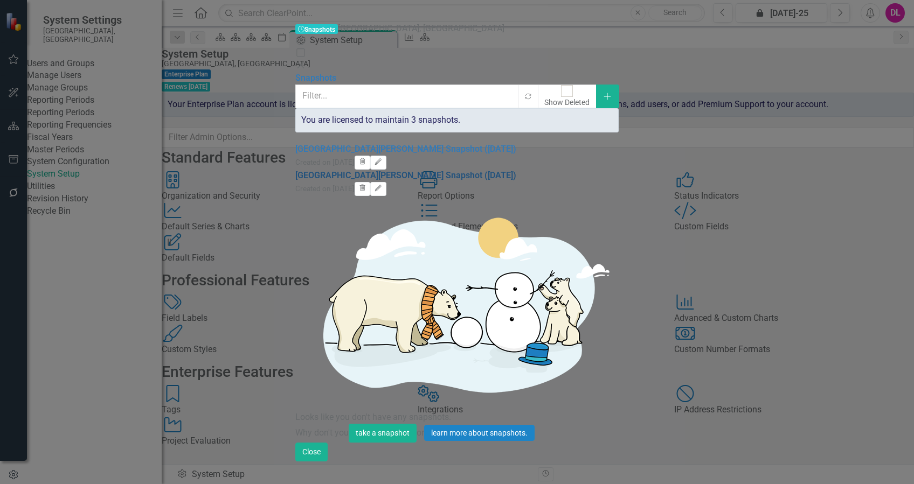
click at [372, 170] on link "[GEOGRAPHIC_DATA][PERSON_NAME] Snapshot ([DATE])" at bounding box center [405, 175] width 221 height 10
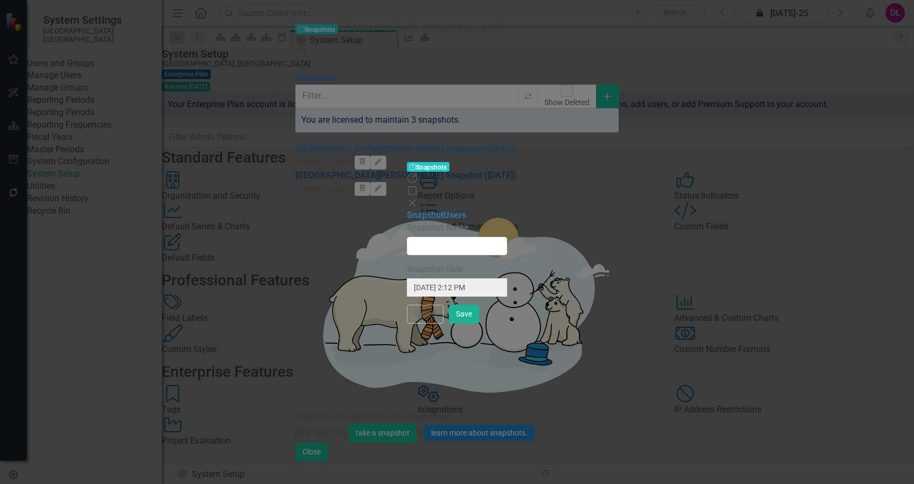
type input "[DATE] 2:35 PM"
type input "[GEOGRAPHIC_DATA][PERSON_NAME] Snapshot ([DATE])"
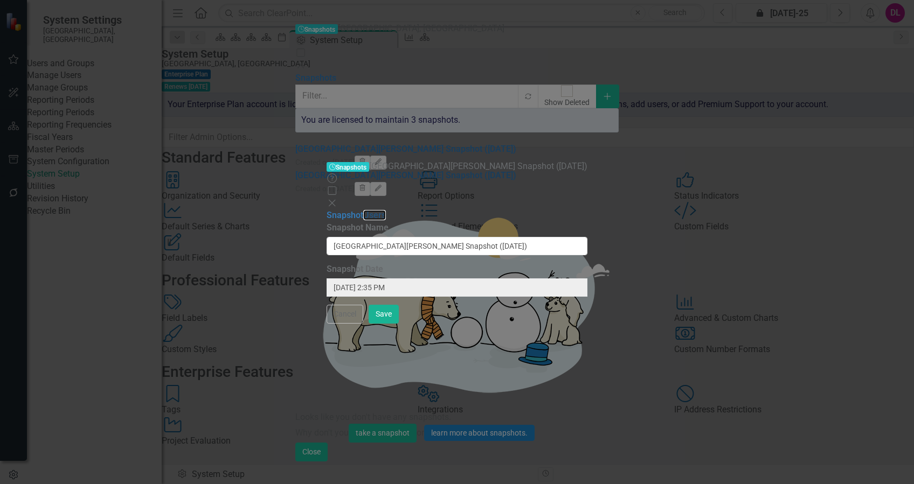
drag, startPoint x: 207, startPoint y: 64, endPoint x: 244, endPoint y: 76, distance: 39.4
click at [363, 210] on link "Users" at bounding box center [374, 215] width 23 height 10
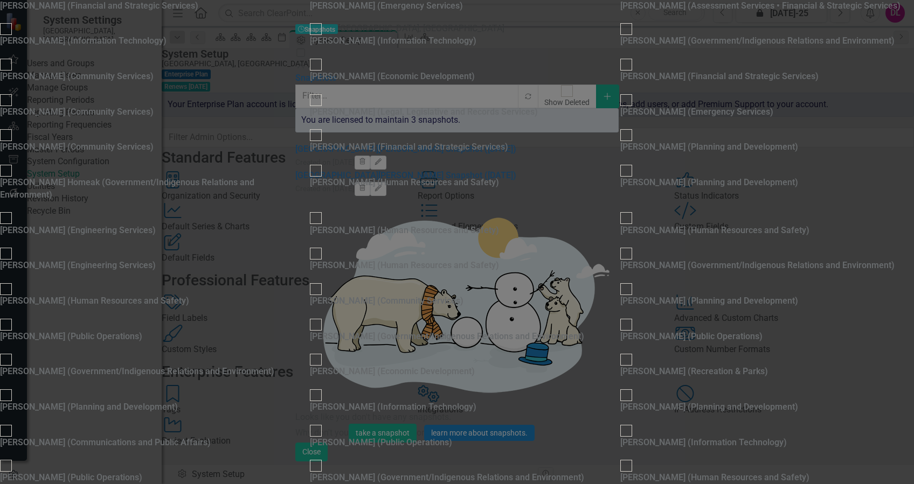
checkbox input "false"
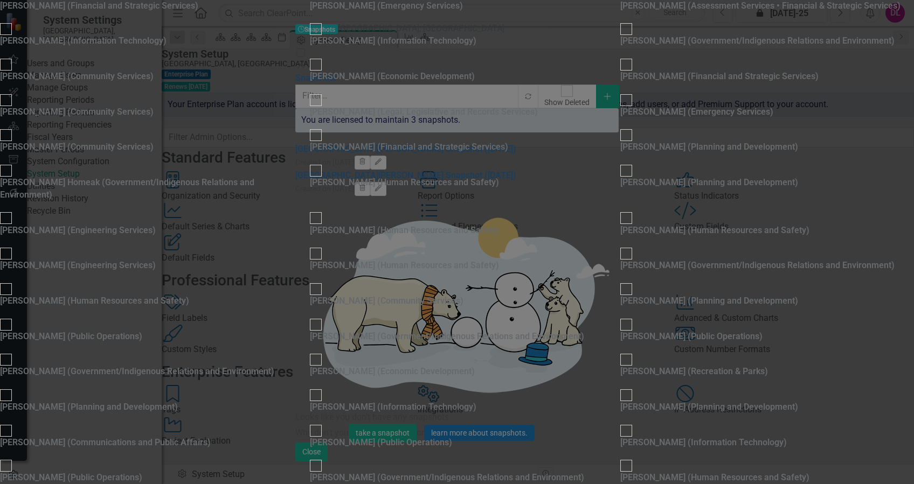
checkbox input "true"
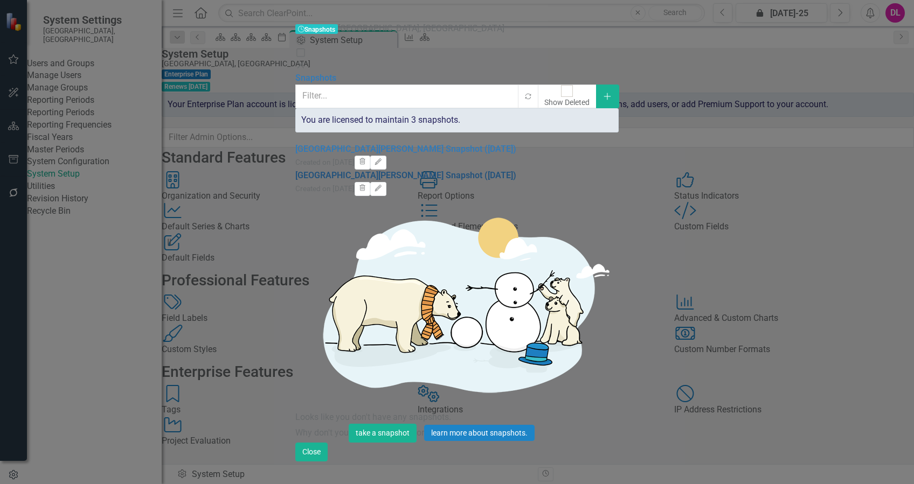
click at [364, 170] on link "[GEOGRAPHIC_DATA][PERSON_NAME] Snapshot ([DATE])" at bounding box center [405, 175] width 221 height 10
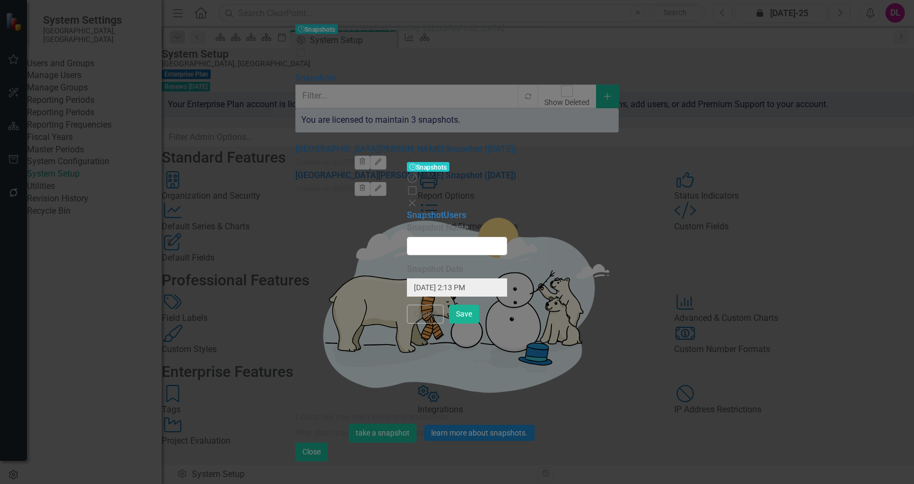
type input "[DATE] 2:35 PM"
type input "[GEOGRAPHIC_DATA][PERSON_NAME] Snapshot ([DATE])"
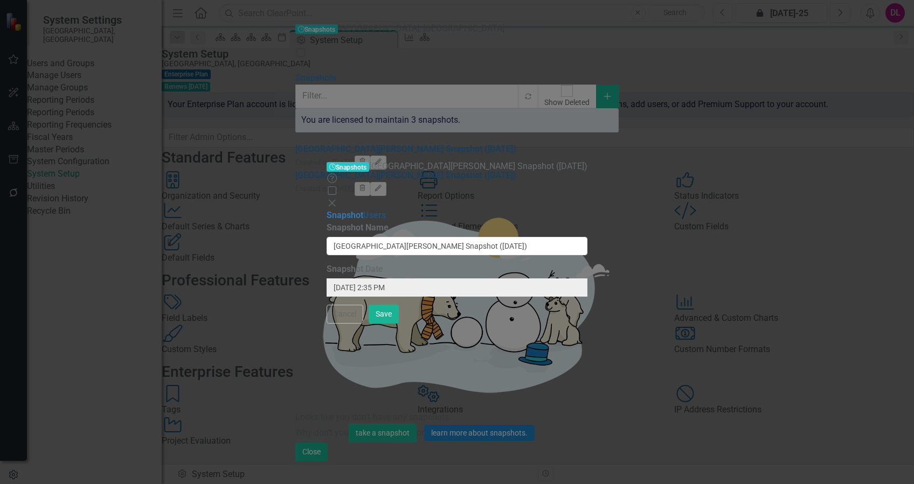
click at [363, 210] on link "Users" at bounding box center [374, 215] width 23 height 10
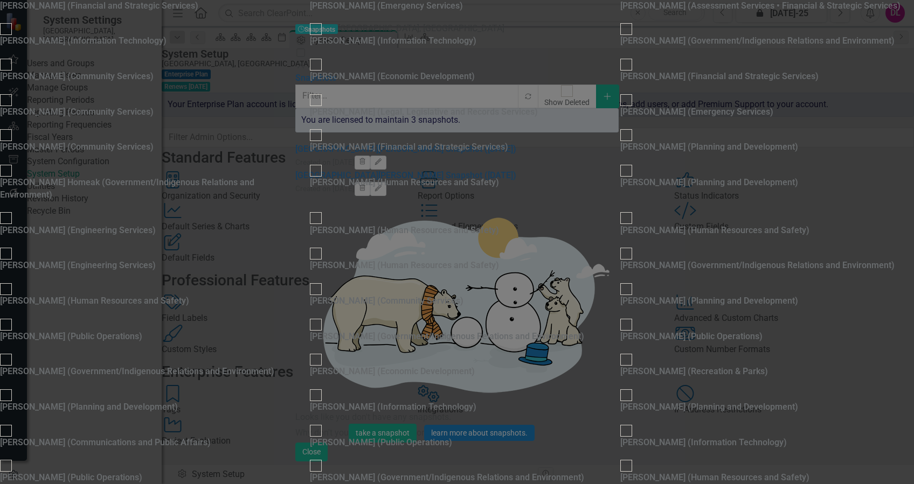
checkbox input "false"
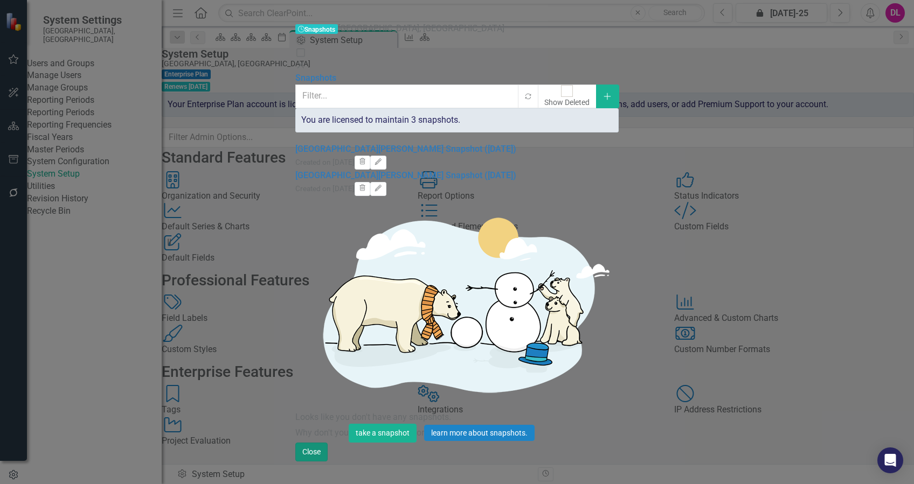
click at [328, 462] on button "Close" at bounding box center [311, 452] width 32 height 19
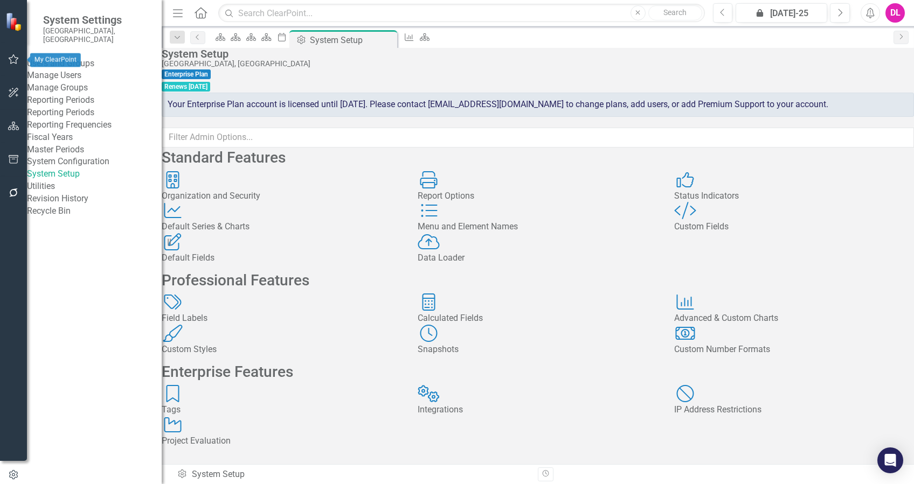
click at [15, 92] on icon "button" at bounding box center [14, 93] width 10 height 10
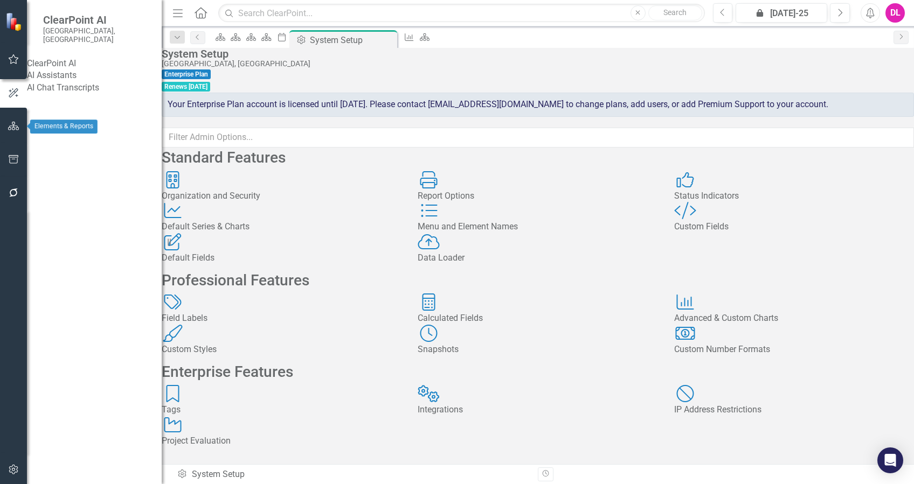
click at [16, 124] on icon "button" at bounding box center [13, 126] width 11 height 9
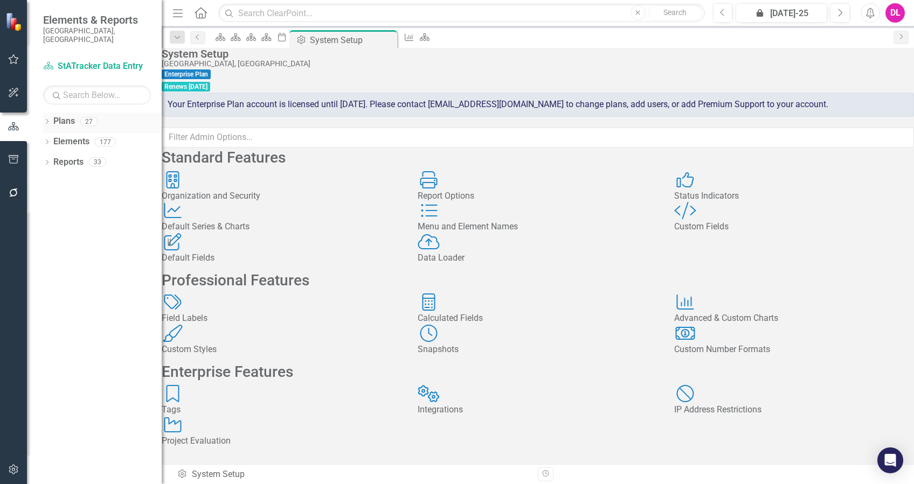
click at [50, 119] on div "Dropdown" at bounding box center [47, 123] width 8 height 9
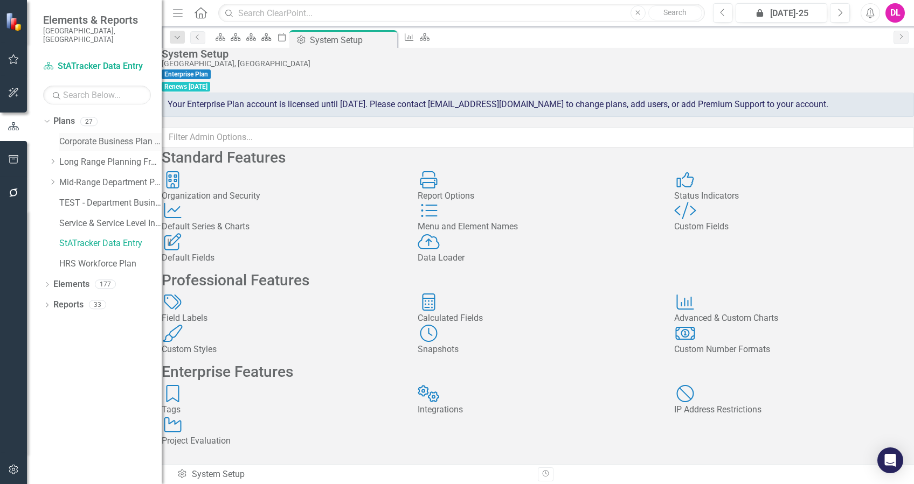
click at [73, 136] on link "Corporate Business Plan ([DATE]-[DATE])" at bounding box center [110, 142] width 102 height 12
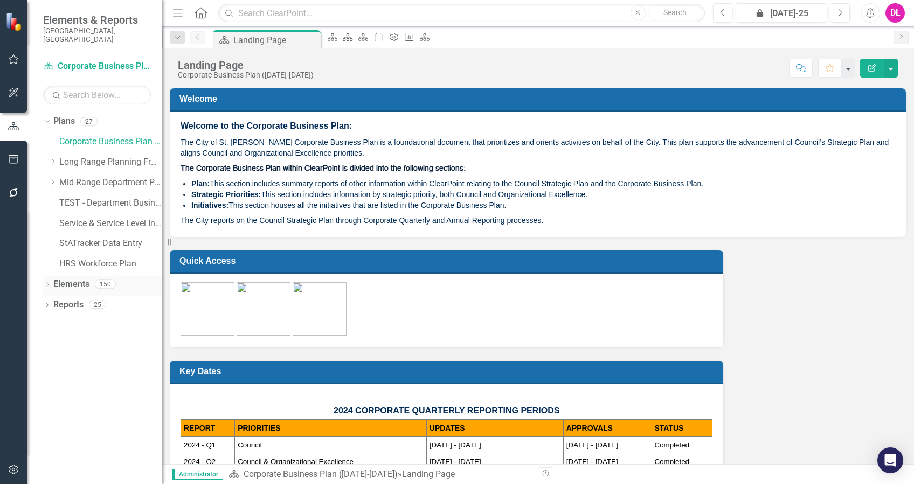
click at [47, 283] on icon "Dropdown" at bounding box center [47, 286] width 8 height 6
click at [54, 344] on icon "Dropdown" at bounding box center [52, 347] width 8 height 6
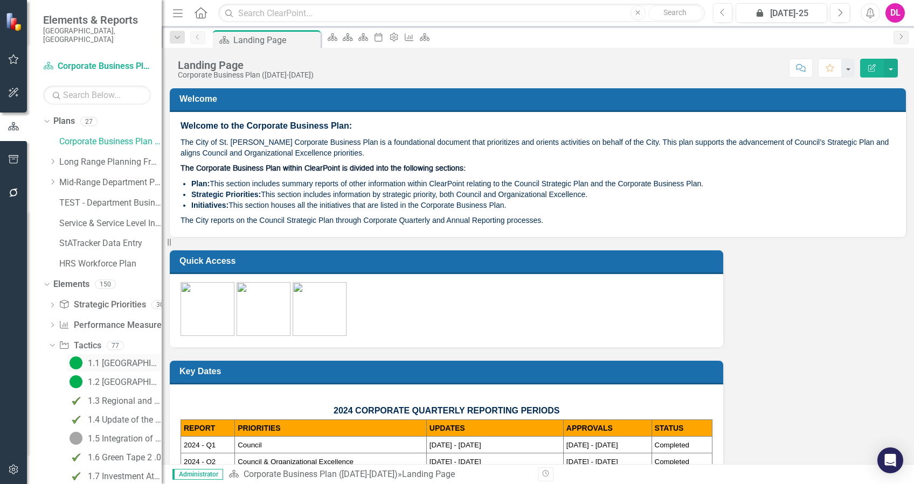
click at [109, 359] on div "1.1 [GEOGRAPHIC_DATA] Servicing, Design and Construction" at bounding box center [125, 364] width 74 height 10
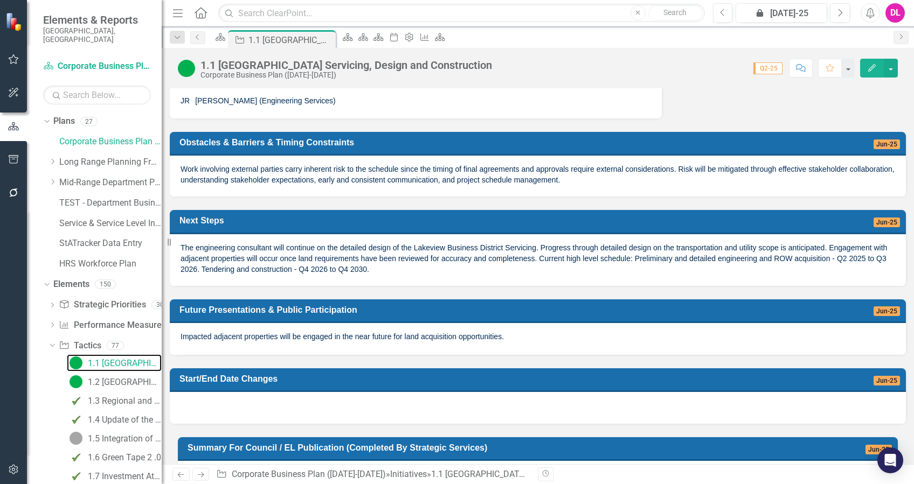
scroll to position [367, 0]
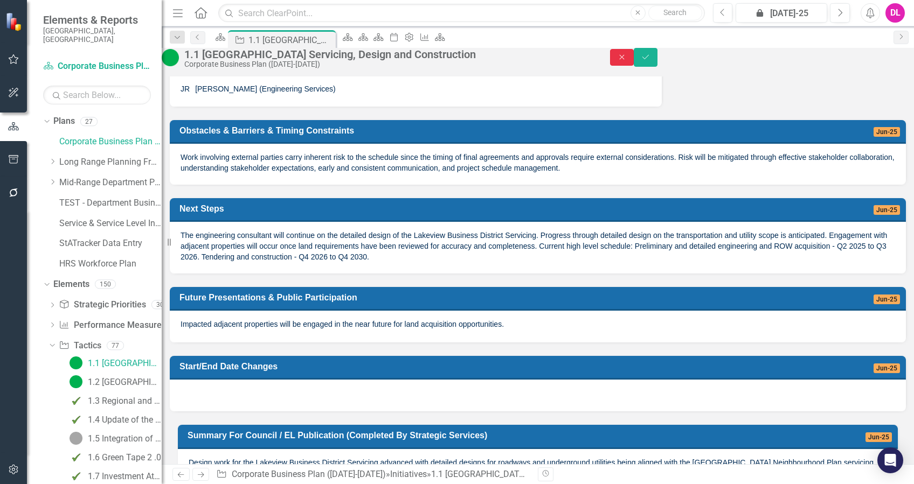
click at [627, 61] on icon "Close" at bounding box center [622, 57] width 10 height 8
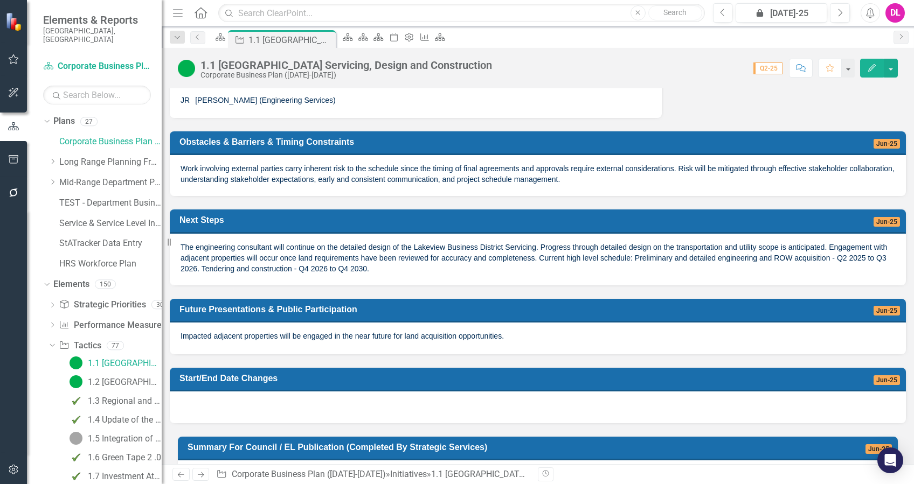
click at [875, 71] on icon "Edit" at bounding box center [872, 68] width 10 height 8
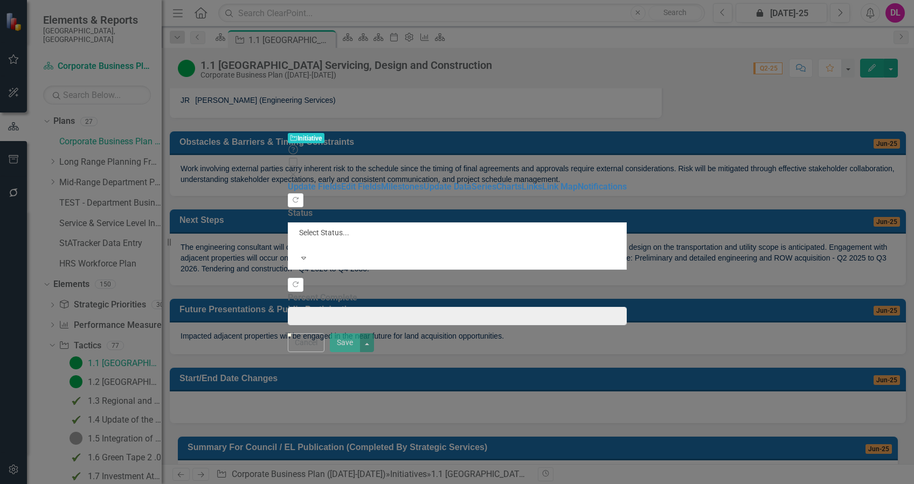
type input "8"
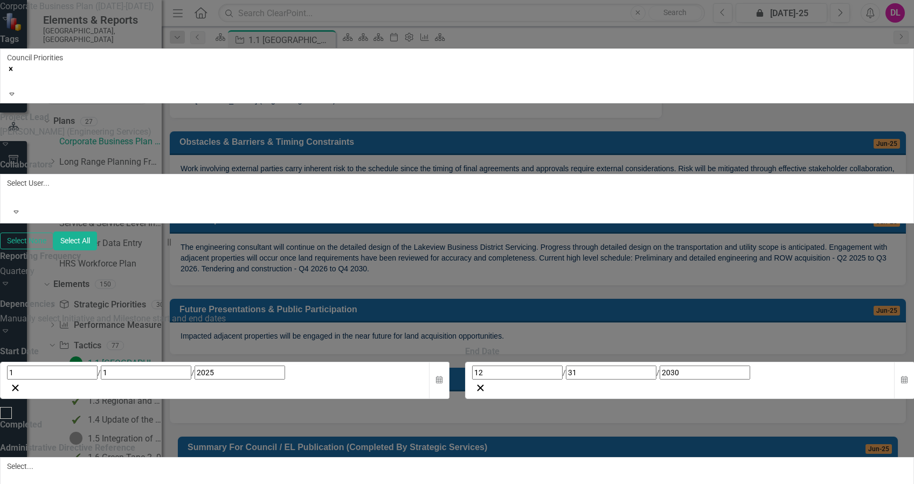
scroll to position [0, 0]
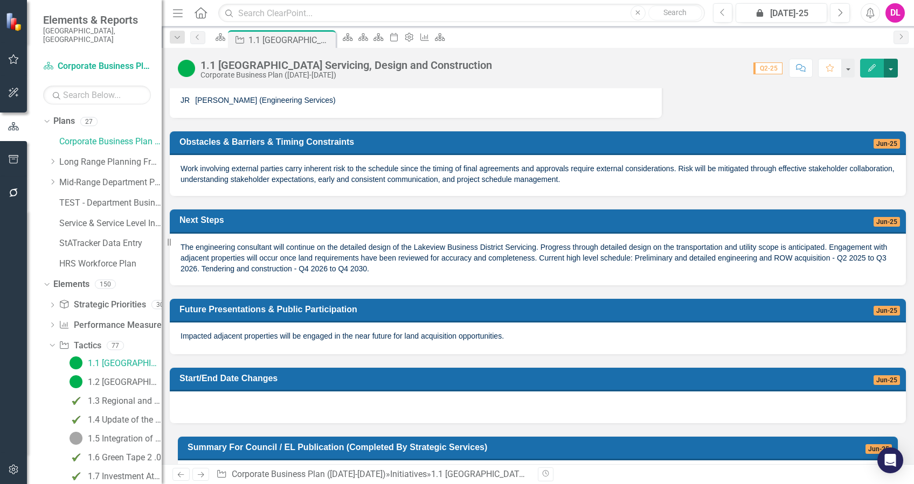
click at [892, 69] on button "button" at bounding box center [890, 68] width 14 height 19
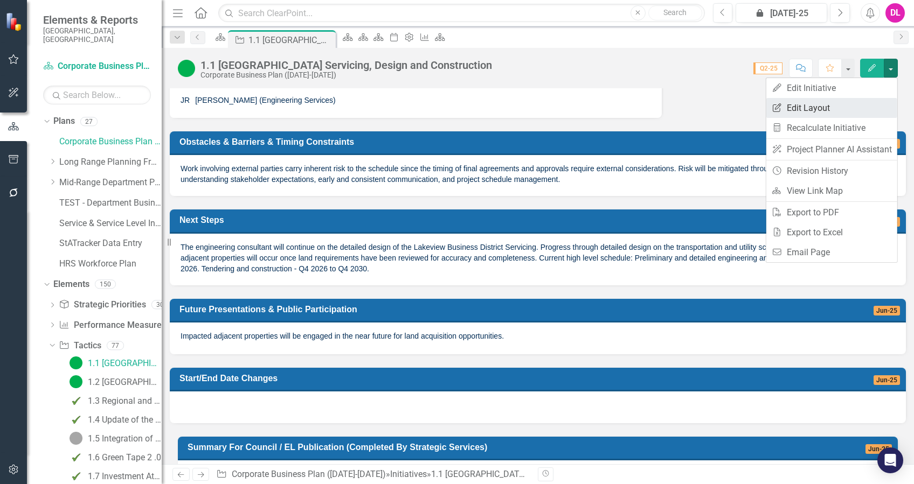
click at [826, 110] on link "Edit Report Edit Layout" at bounding box center [831, 108] width 131 height 20
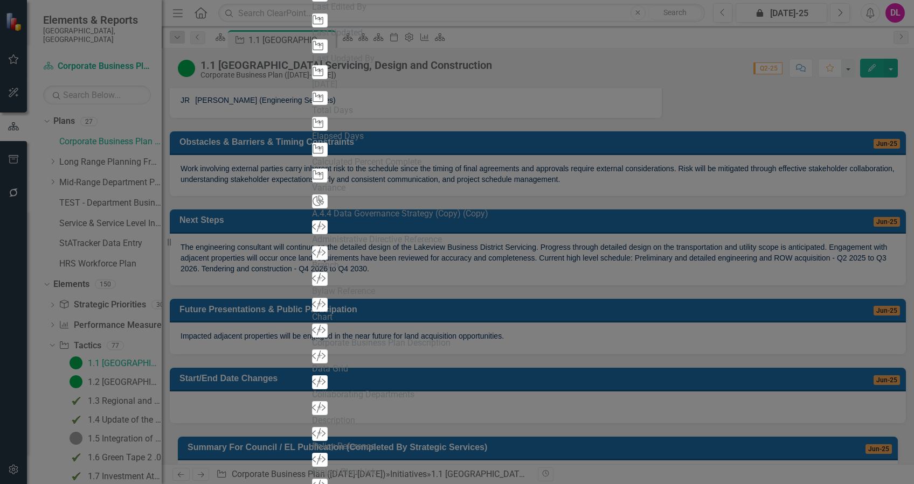
scroll to position [215, 0]
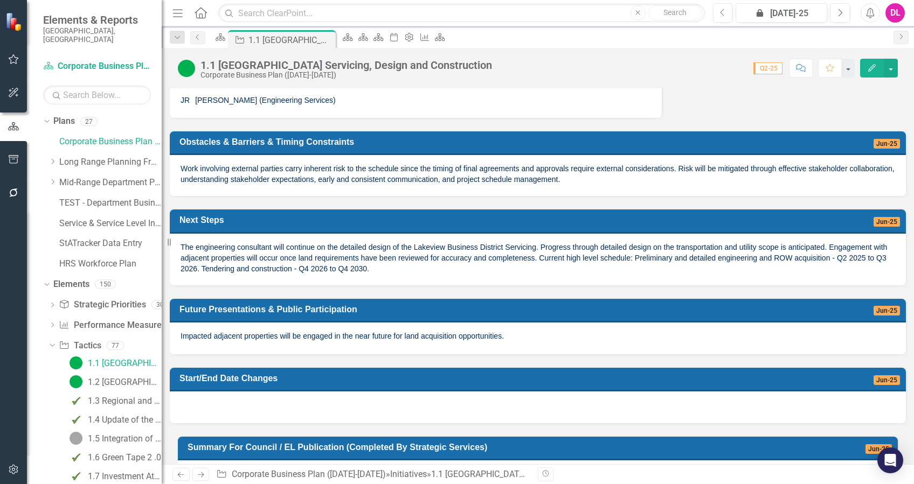
click at [19, 469] on button "button" at bounding box center [14, 470] width 24 height 23
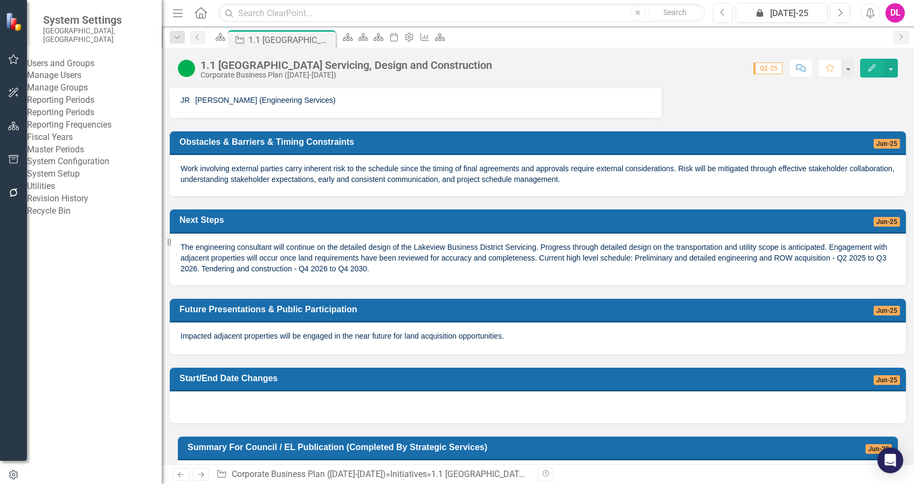
click at [71, 180] on link "System Setup" at bounding box center [94, 174] width 135 height 12
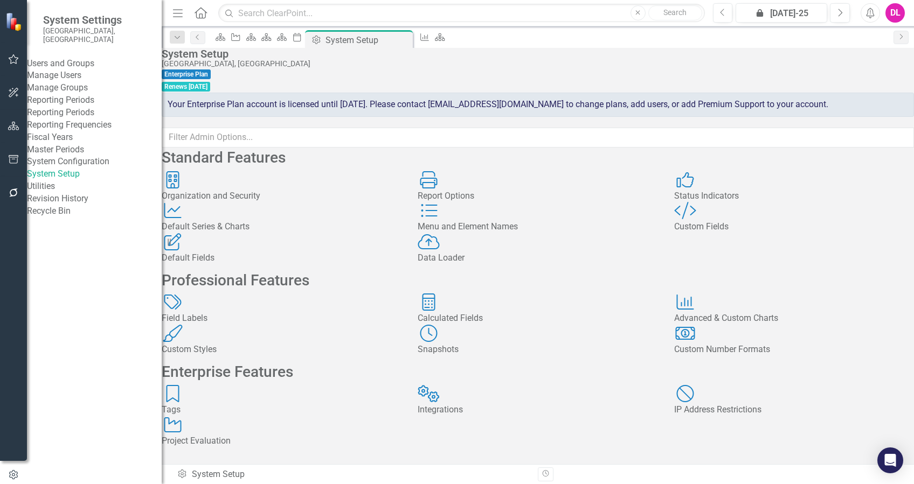
click at [767, 233] on div "Custom Style Custom Fields" at bounding box center [794, 217] width 240 height 31
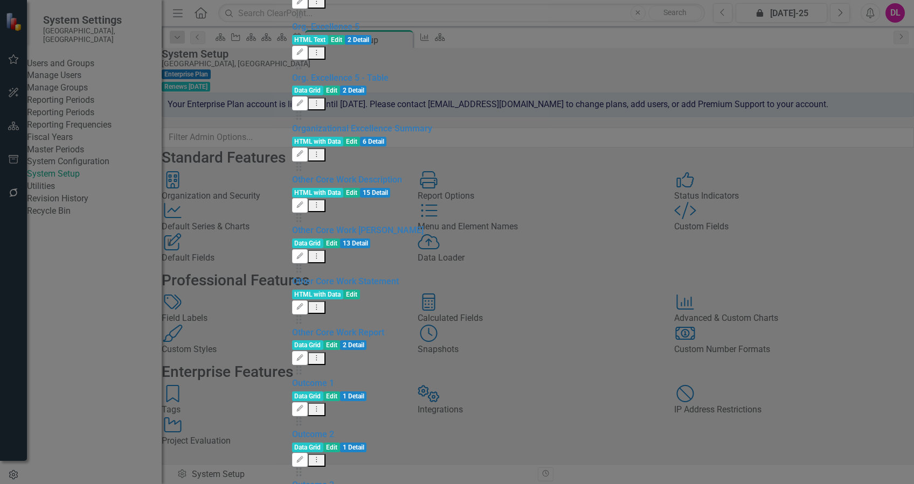
scroll to position [287, 0]
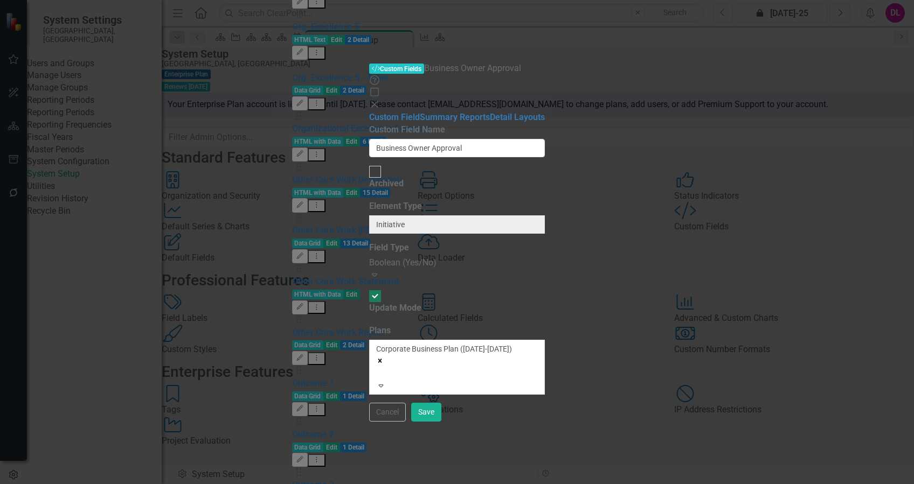
click at [545, 257] on div "Boolean (Yes/No)" at bounding box center [457, 263] width 176 height 12
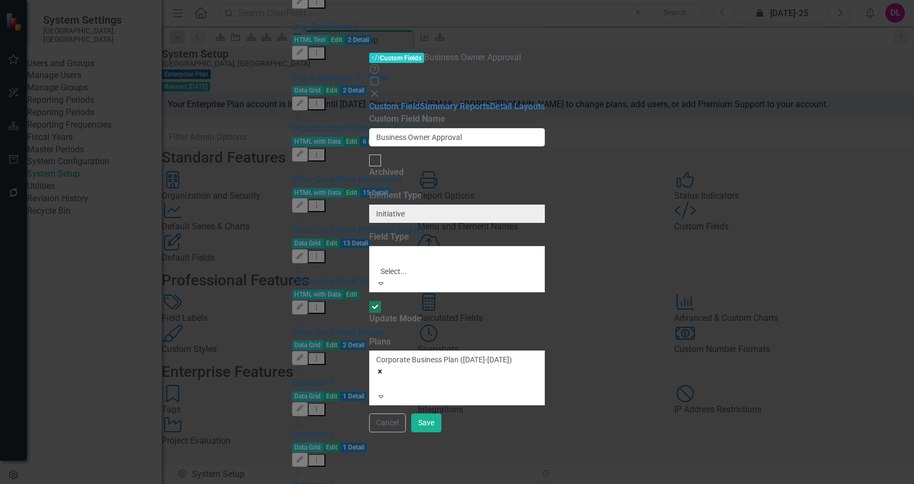
scroll to position [177, 0]
click at [406, 433] on button "Cancel" at bounding box center [387, 423] width 37 height 19
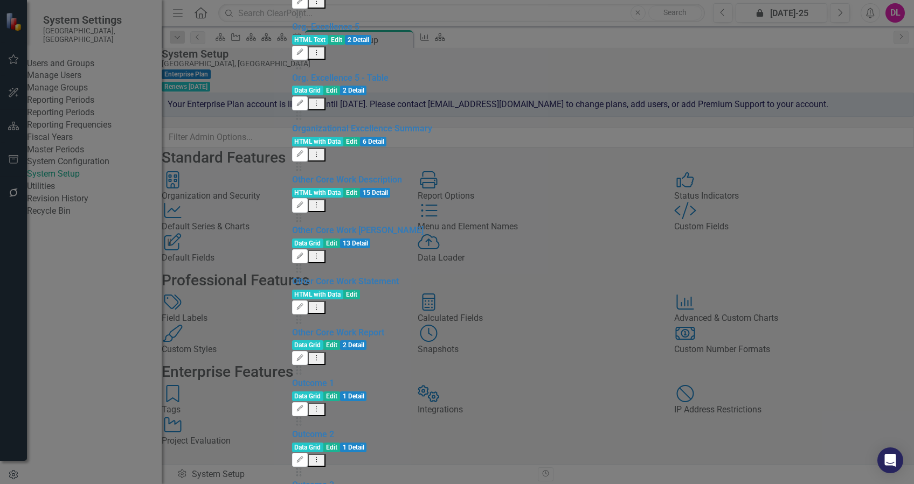
drag, startPoint x: 841, startPoint y: 467, endPoint x: 848, endPoint y: 463, distance: 8.4
